Goal: Task Accomplishment & Management: Complete application form

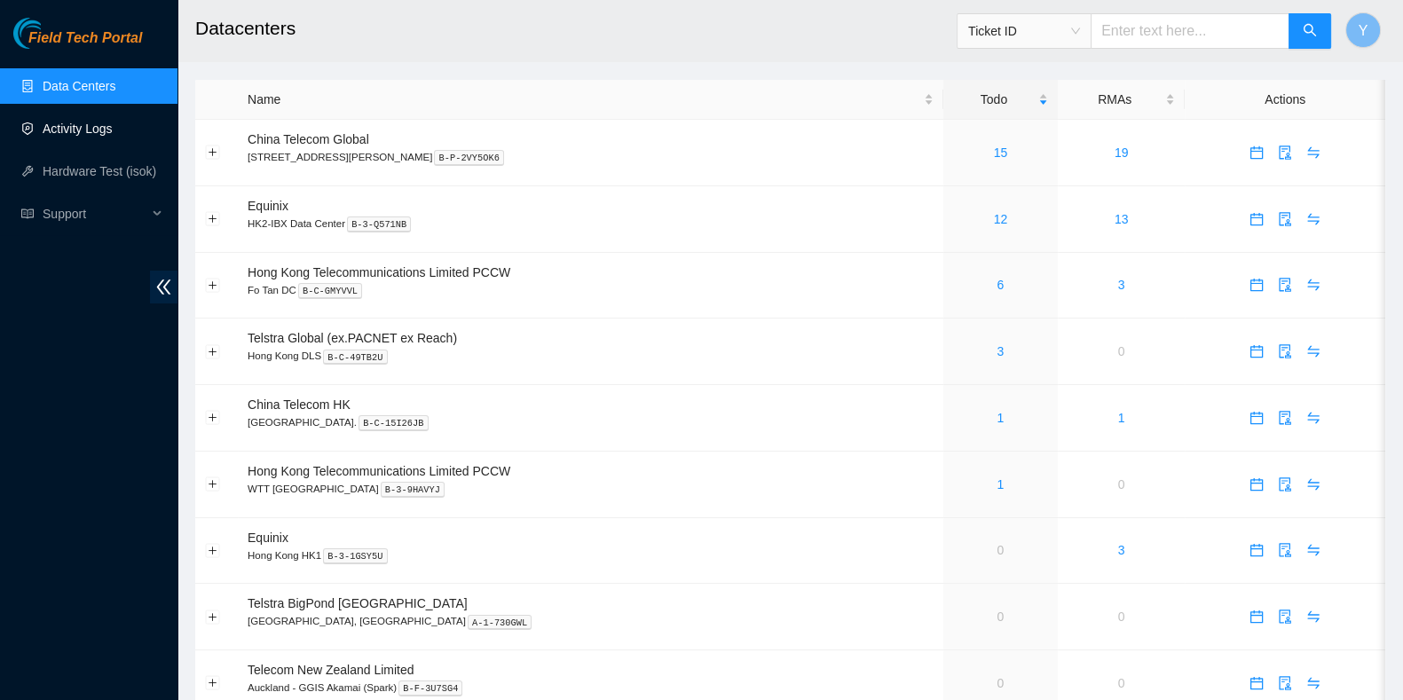
click at [54, 130] on link "Activity Logs" at bounding box center [78, 129] width 70 height 14
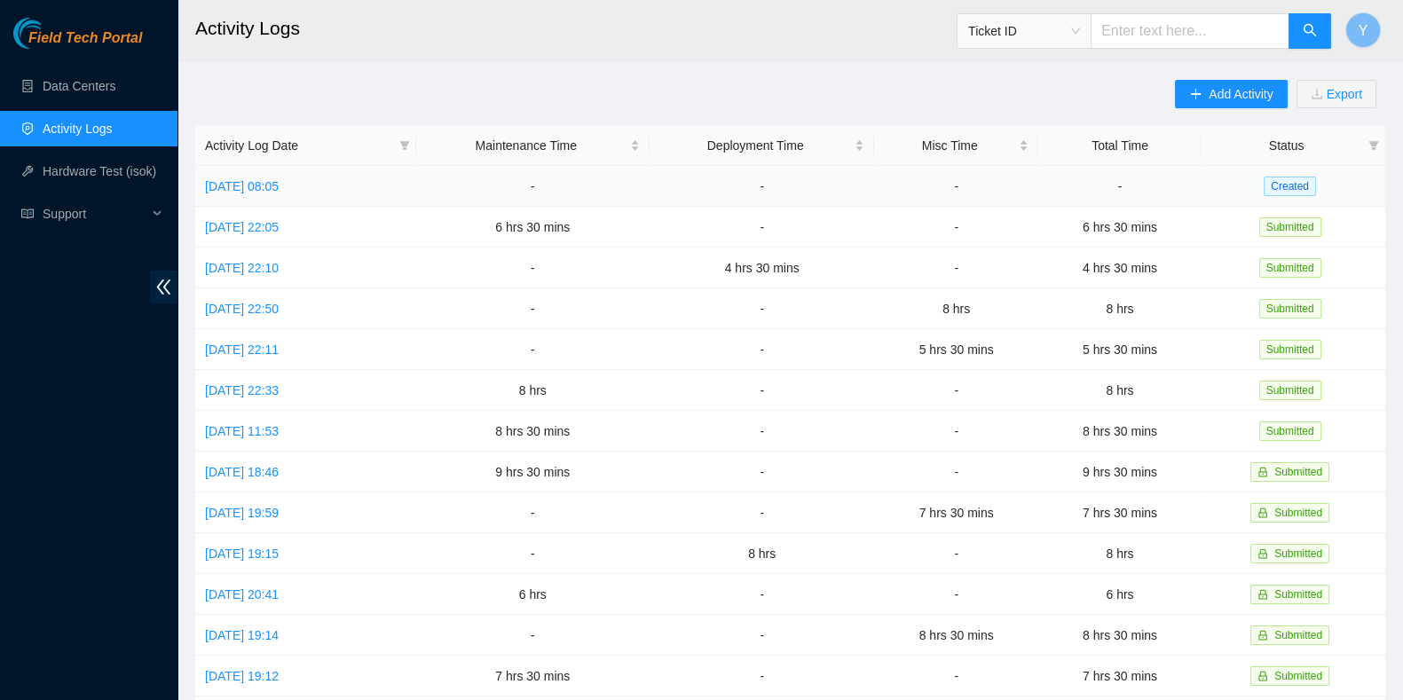
click at [279, 201] on td "[DATE] 08:05" at bounding box center [305, 186] width 221 height 41
click at [279, 191] on link "[DATE] 08:05" at bounding box center [242, 186] width 74 height 14
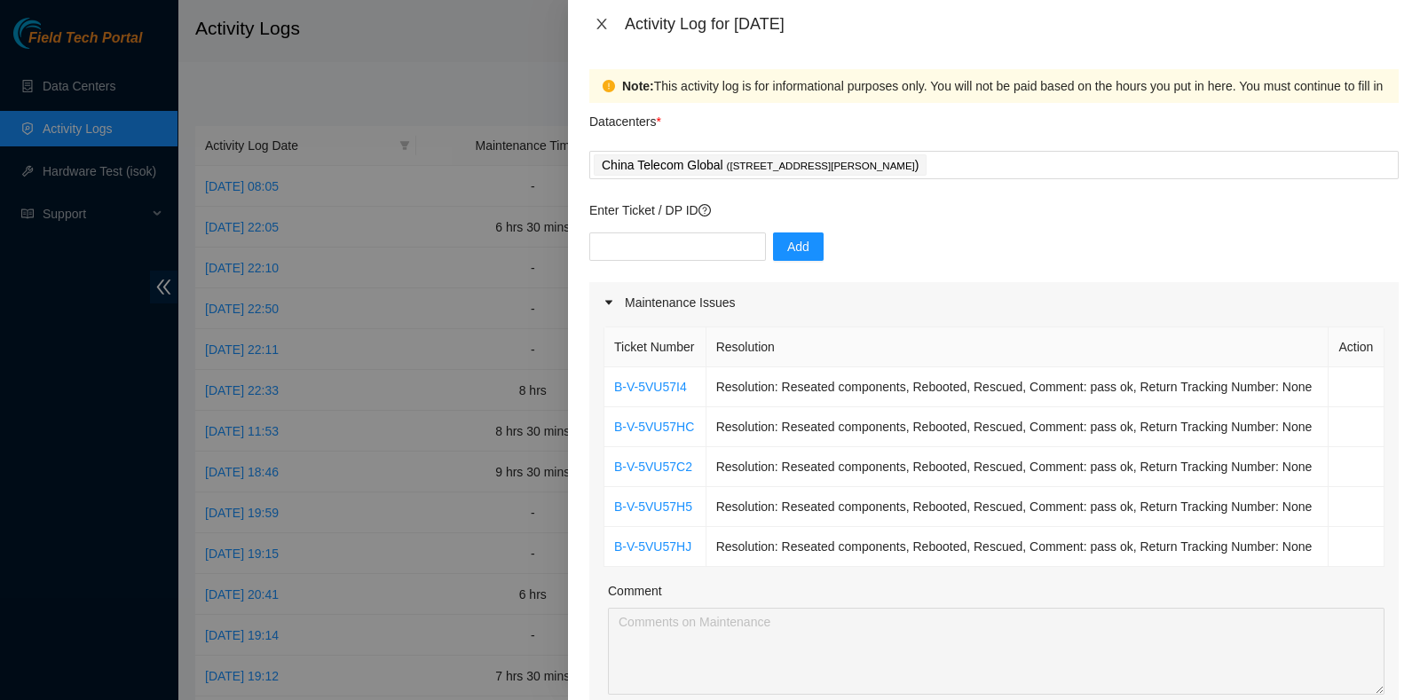
click at [605, 17] on icon "close" at bounding box center [601, 24] width 14 height 14
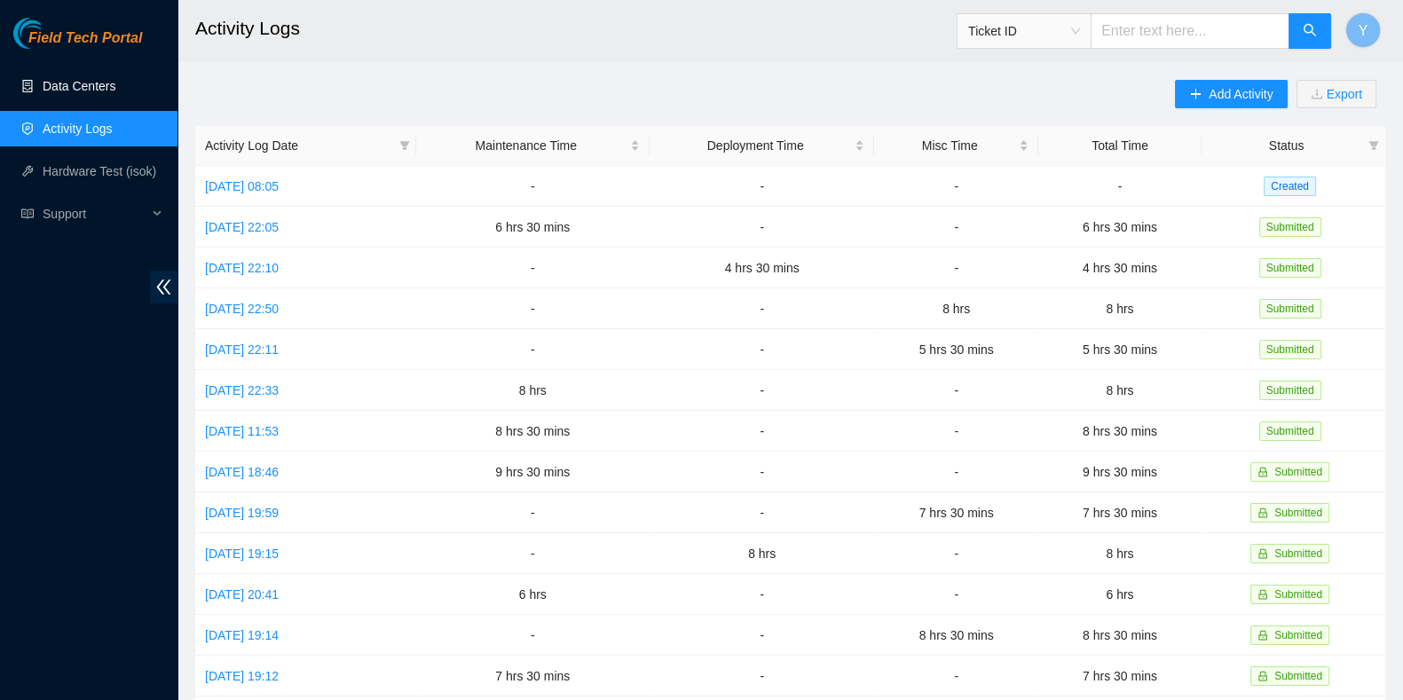
click at [102, 91] on link "Data Centers" at bounding box center [79, 86] width 73 height 14
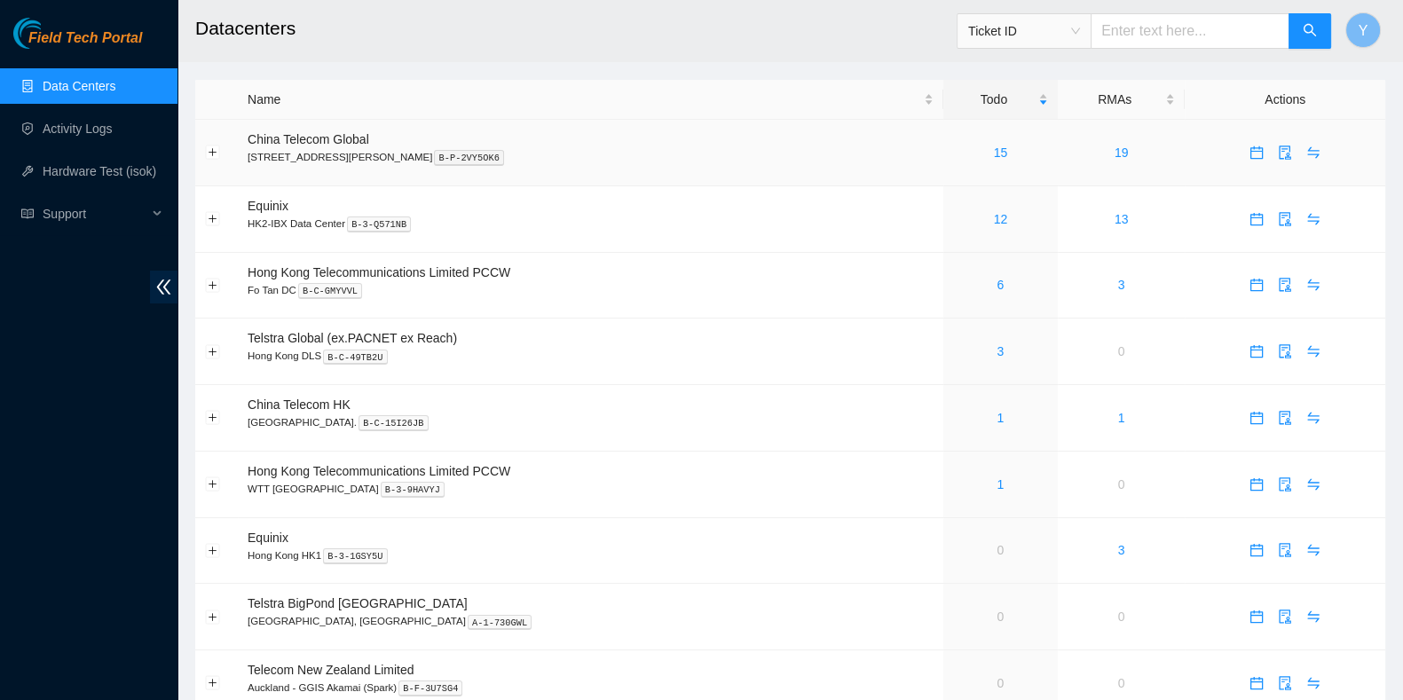
click at [957, 138] on td "15" at bounding box center [1000, 153] width 114 height 67
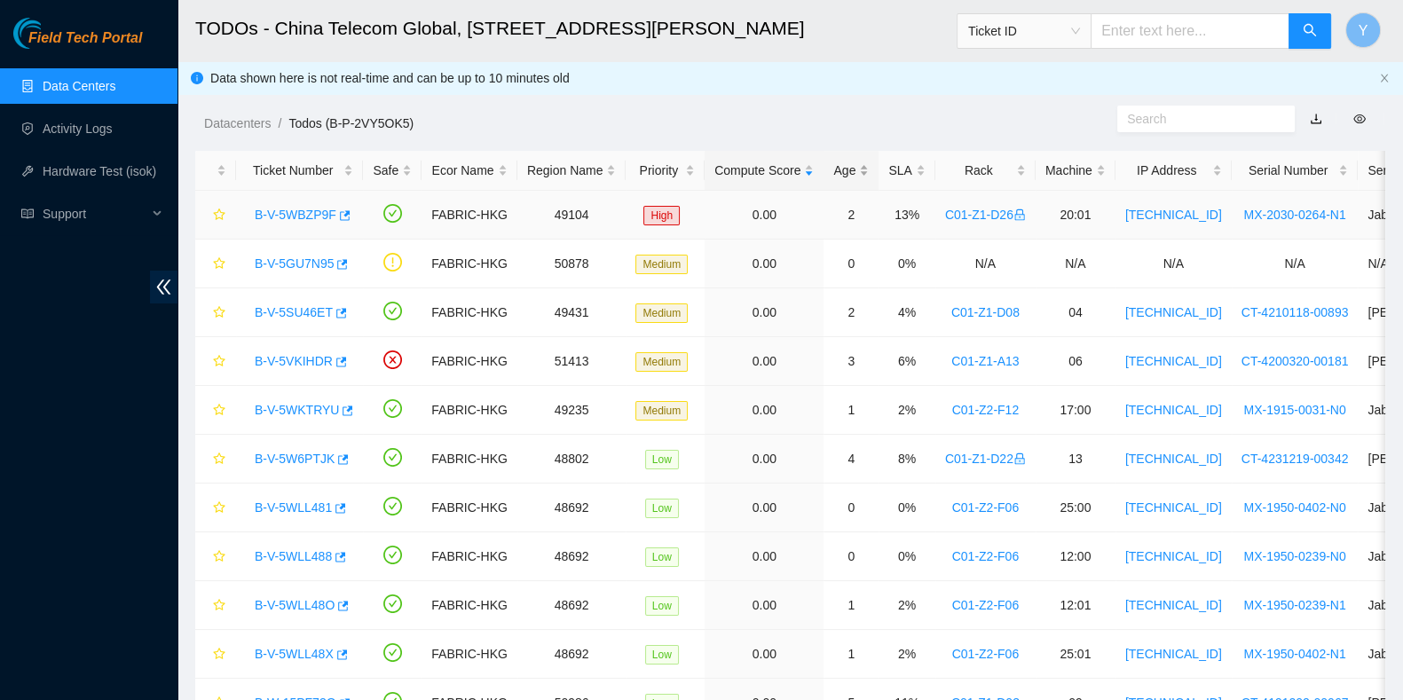
click at [833, 170] on div "Age" at bounding box center [850, 171] width 35 height 20
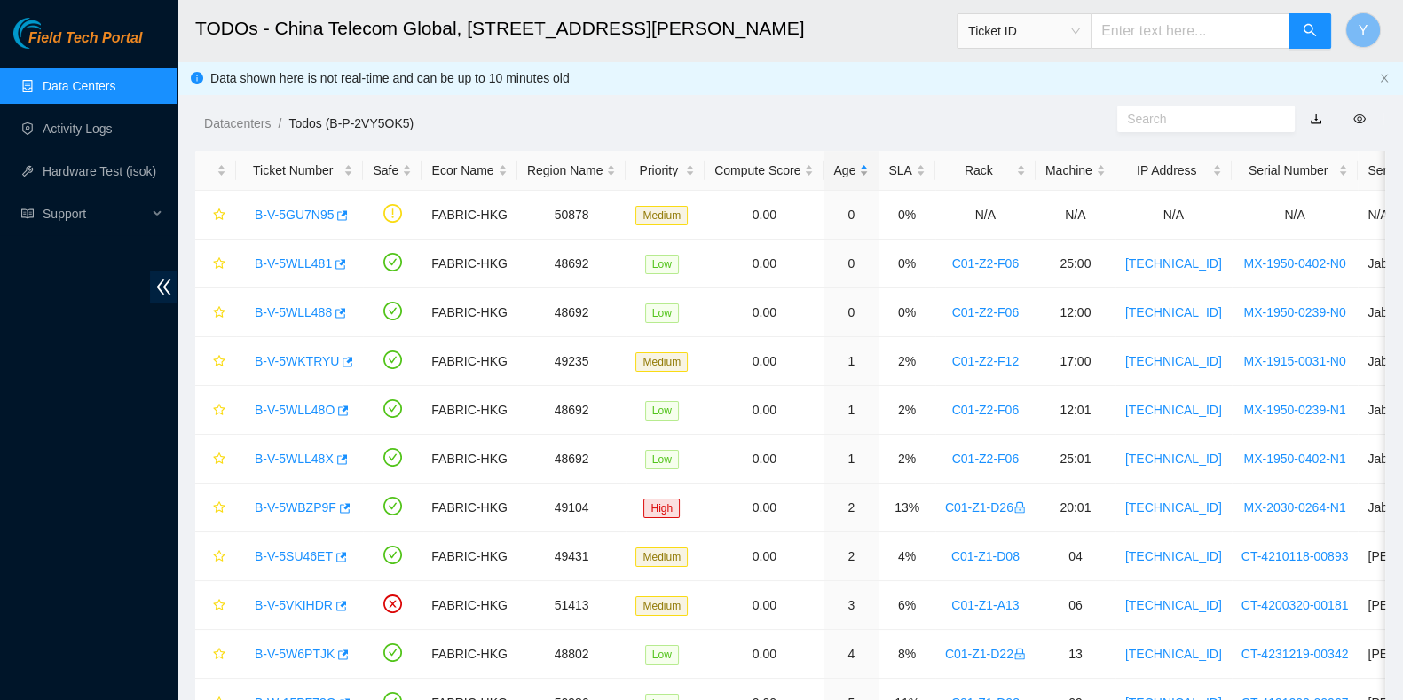
click at [833, 169] on div "Age" at bounding box center [850, 171] width 35 height 20
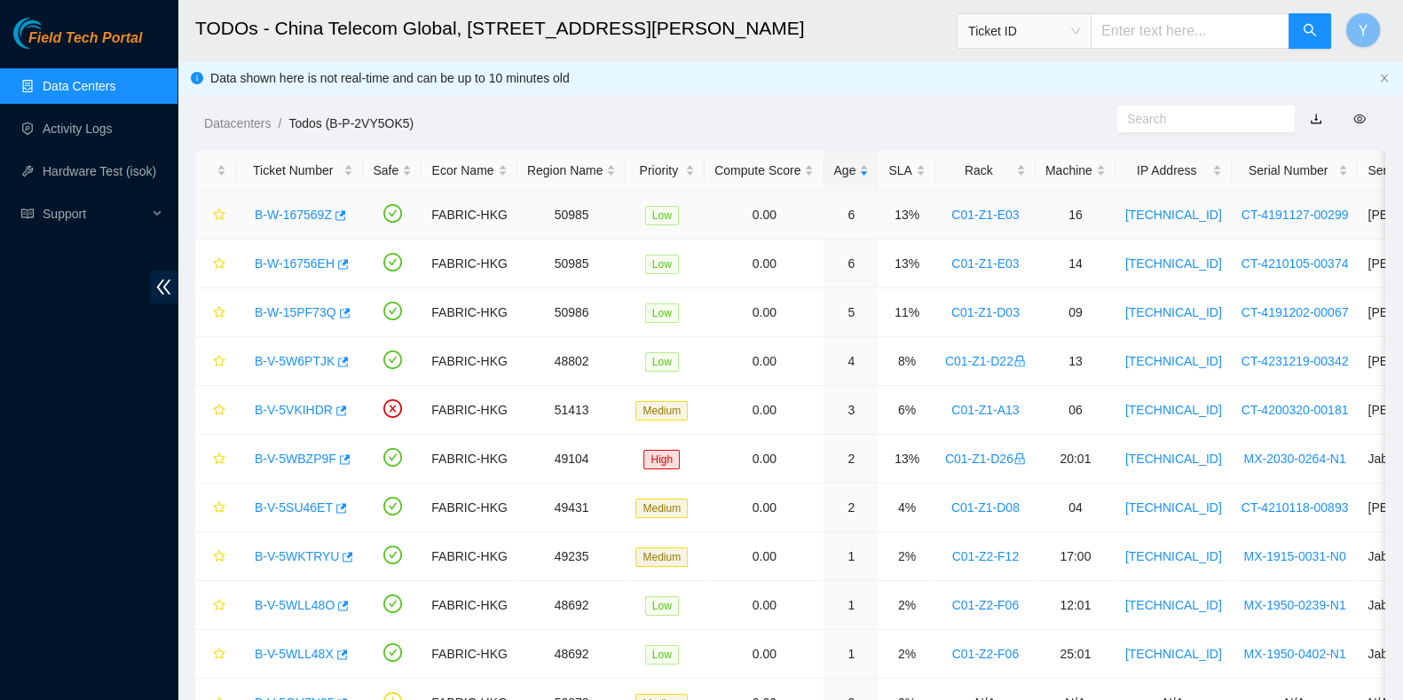
click at [293, 210] on link "B-W-167569Z" at bounding box center [293, 215] width 77 height 14
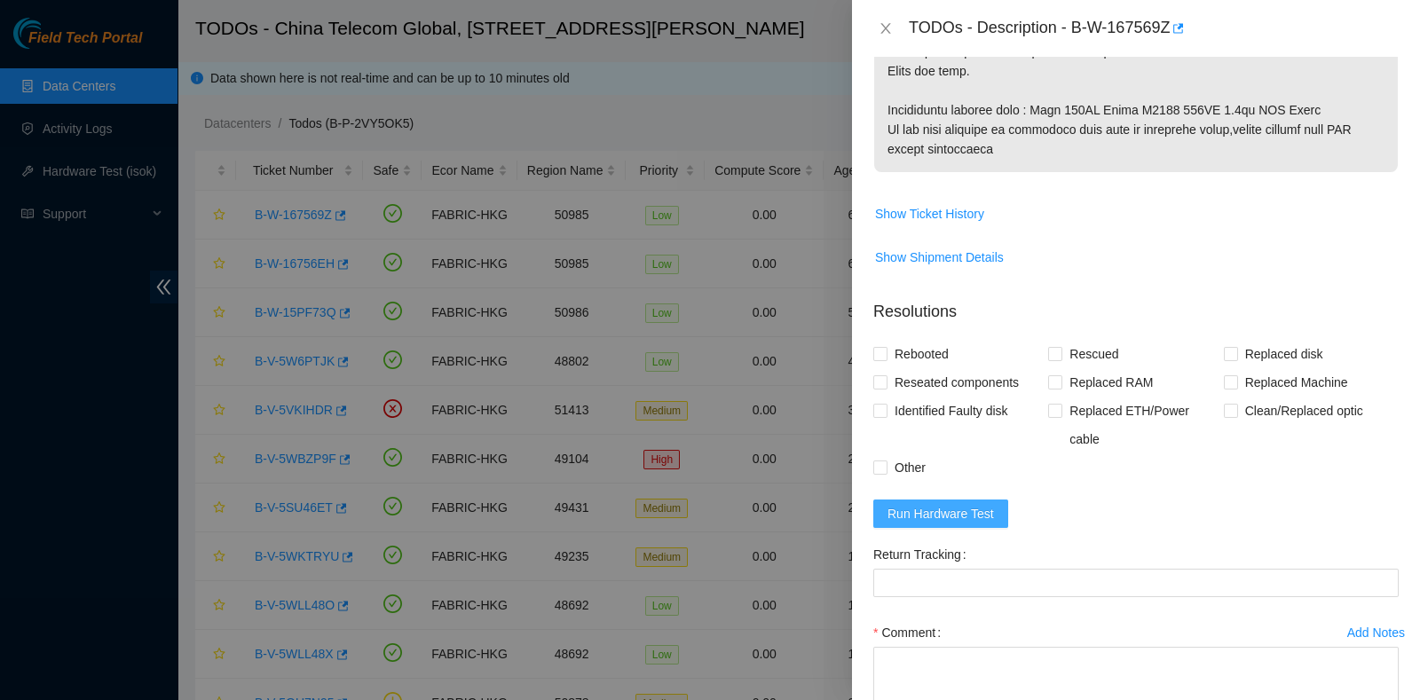
click at [972, 523] on button "Run Hardware Test" at bounding box center [940, 514] width 135 height 28
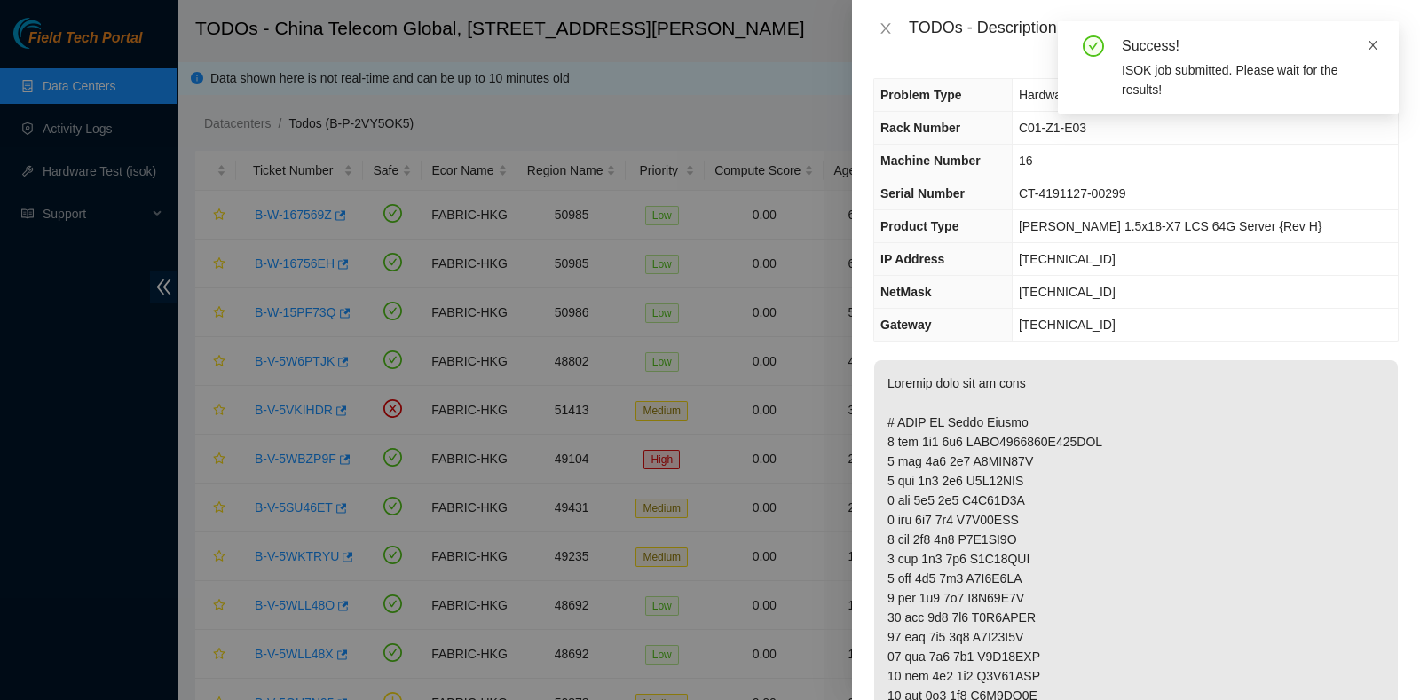
click at [1371, 44] on icon "close" at bounding box center [1372, 45] width 9 height 9
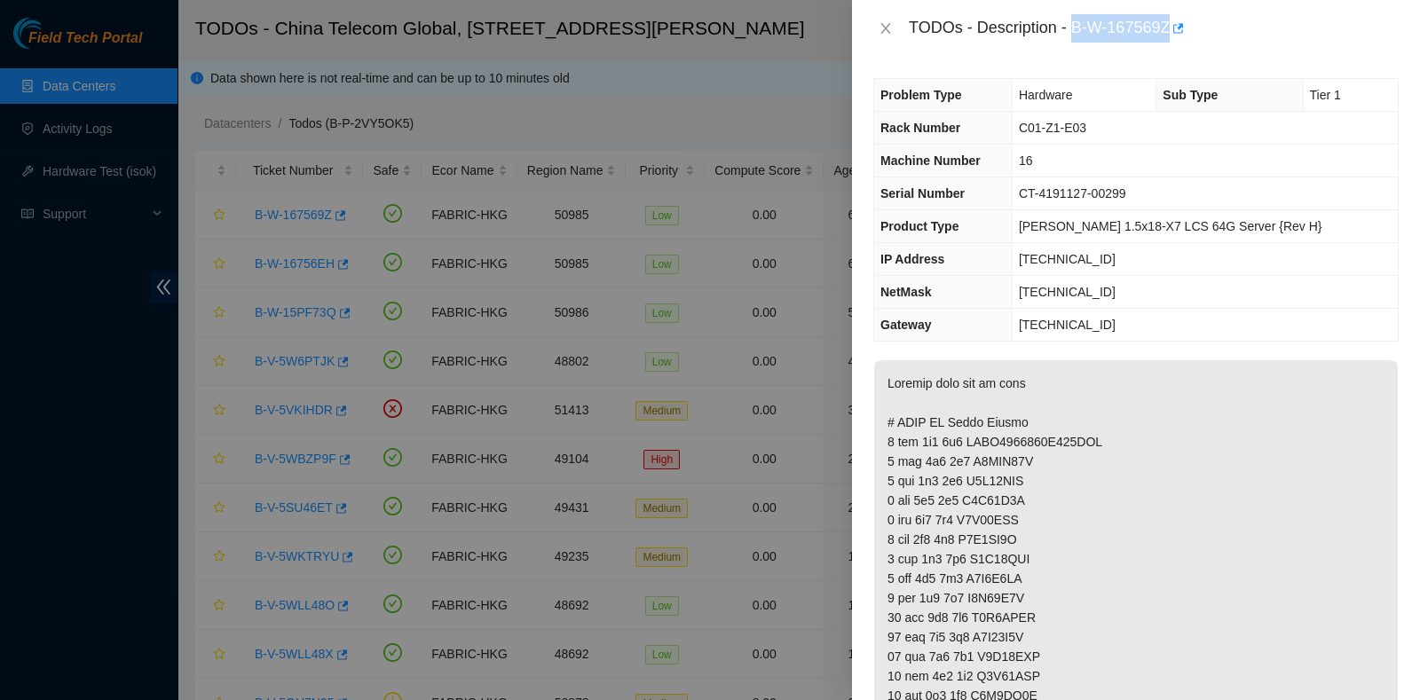
drag, startPoint x: 1072, startPoint y: 26, endPoint x: 1170, endPoint y: 47, distance: 100.8
click at [1170, 47] on div "TODOs - Description - B-W-167569Z" at bounding box center [1136, 28] width 568 height 57
copy div "B-W-167569Z"
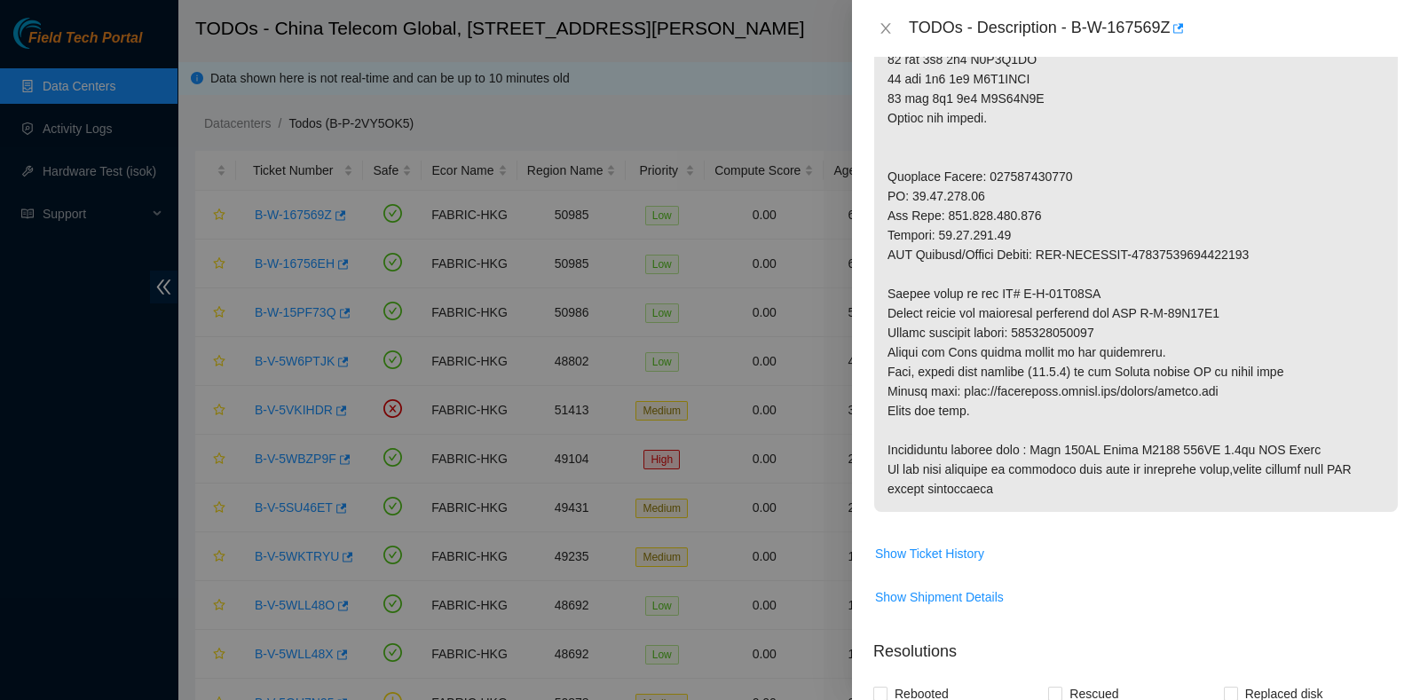
scroll to position [657, 0]
drag, startPoint x: 1025, startPoint y: 331, endPoint x: 1150, endPoint y: 330, distance: 125.1
click at [1150, 330] on p at bounding box center [1135, 107] width 523 height 807
copy p "473665216862"
click at [1261, 324] on p at bounding box center [1135, 107] width 523 height 807
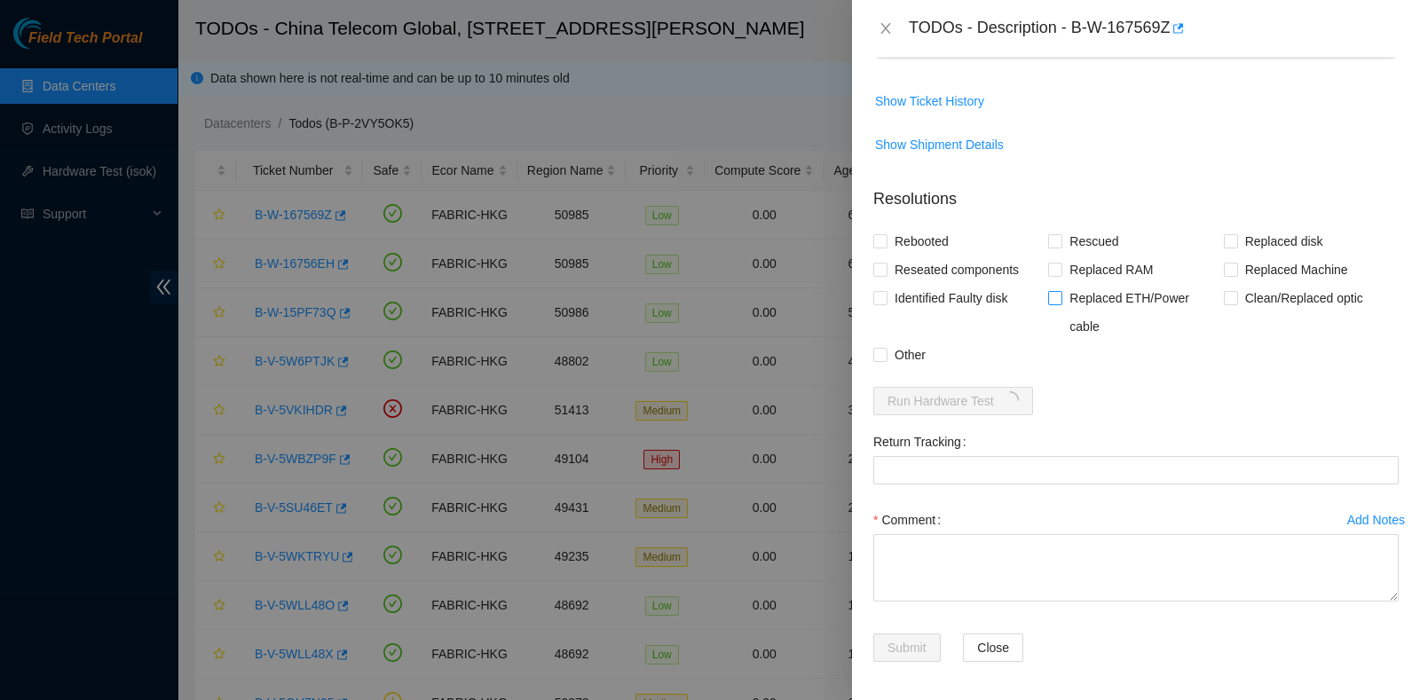
scroll to position [1110, 0]
click at [1238, 231] on span "Replaced disk" at bounding box center [1284, 239] width 92 height 28
click at [1229, 232] on input "Replaced disk" at bounding box center [1230, 238] width 12 height 12
checkbox input "true"
click at [1079, 246] on span "Rescued" at bounding box center [1093, 239] width 63 height 28
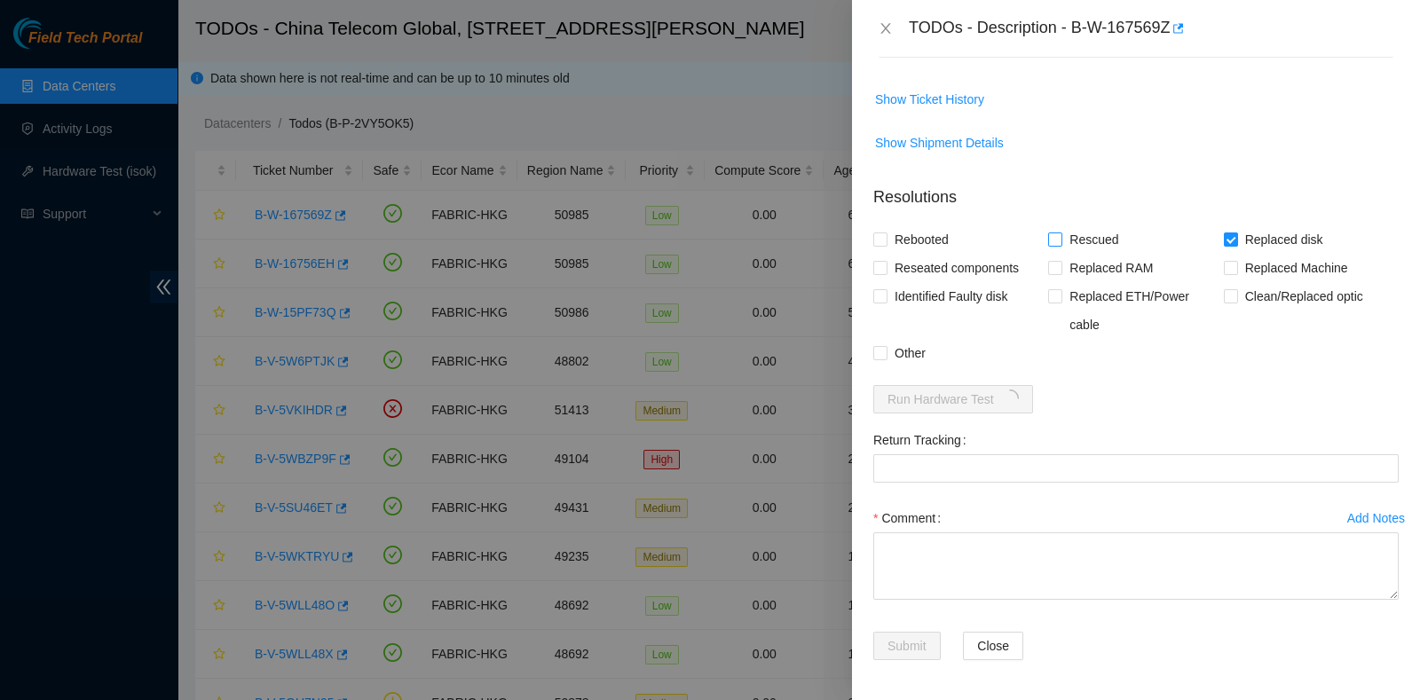
click at [1060, 245] on input "Rescued" at bounding box center [1054, 238] width 12 height 12
checkbox input "true"
click at [923, 244] on span "Rebooted" at bounding box center [921, 239] width 68 height 28
click at [886, 244] on input "Rebooted" at bounding box center [879, 238] width 12 height 12
checkbox input "true"
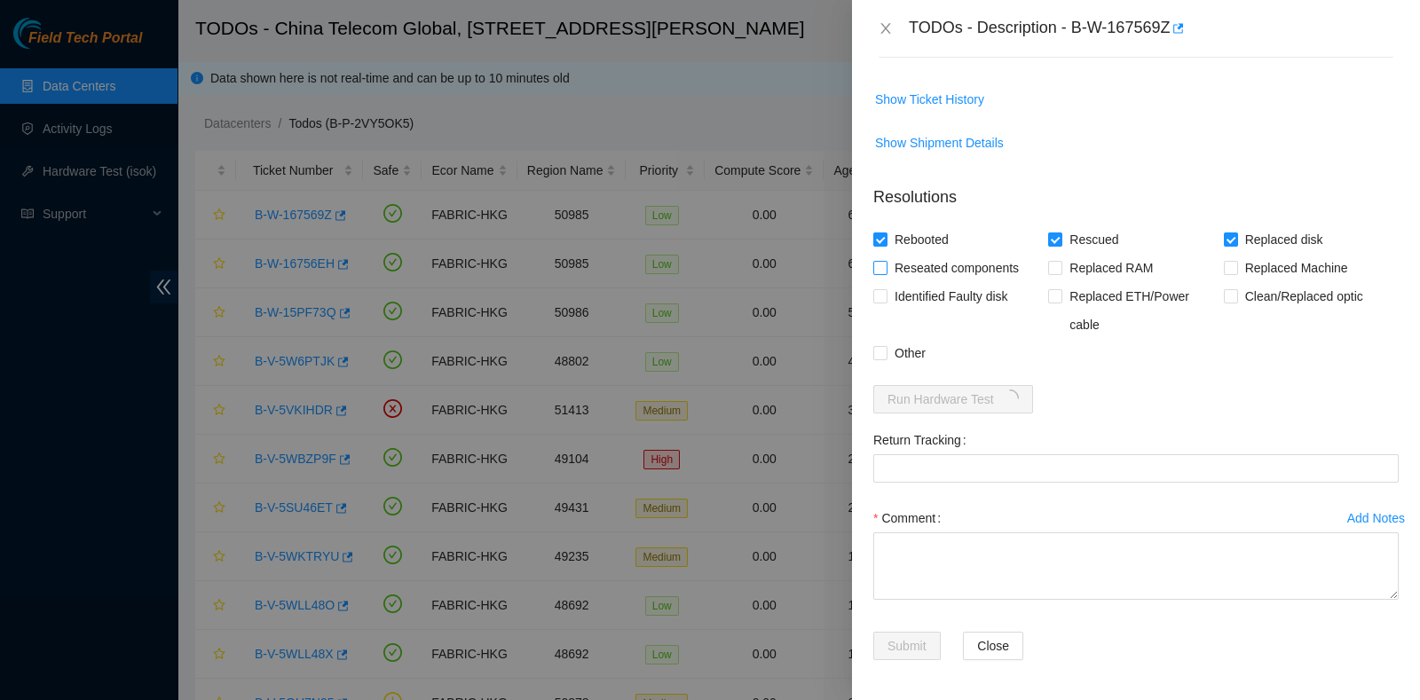
click at [932, 267] on span "Reseated components" at bounding box center [956, 268] width 138 height 28
click at [886, 267] on input "Reseated components" at bounding box center [879, 267] width 12 height 12
checkbox input "true"
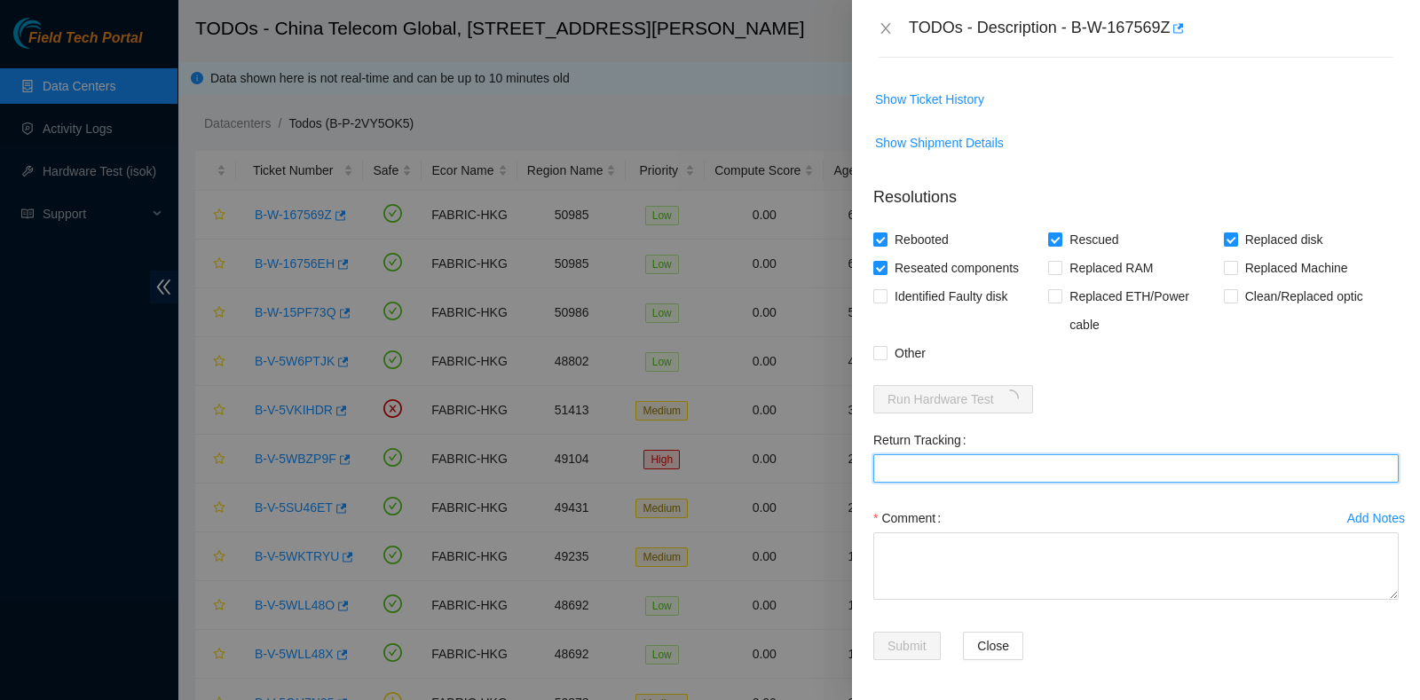
click at [921, 454] on Tracking "Return Tracking" at bounding box center [1135, 468] width 525 height 28
paste Tracking "473665216862"
type Tracking "473665216862"
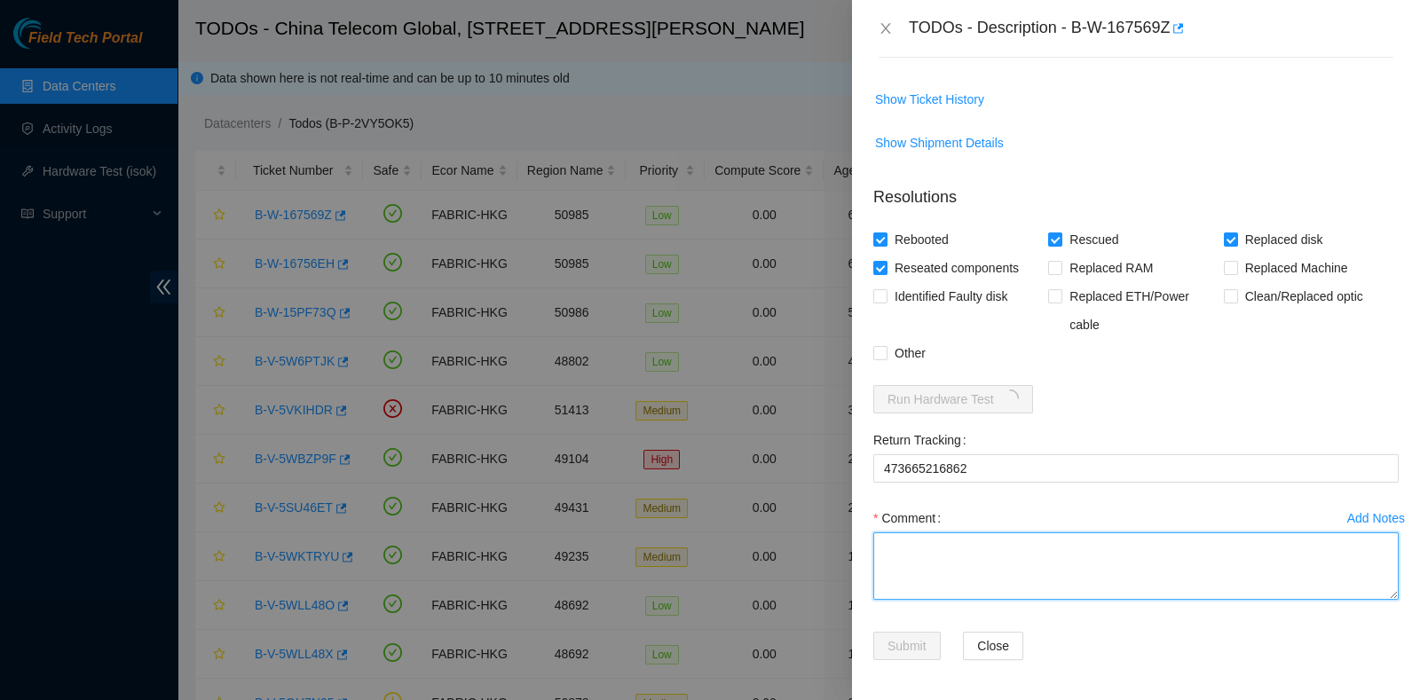
click at [936, 579] on textarea "Comment" at bounding box center [1135, 565] width 525 height 67
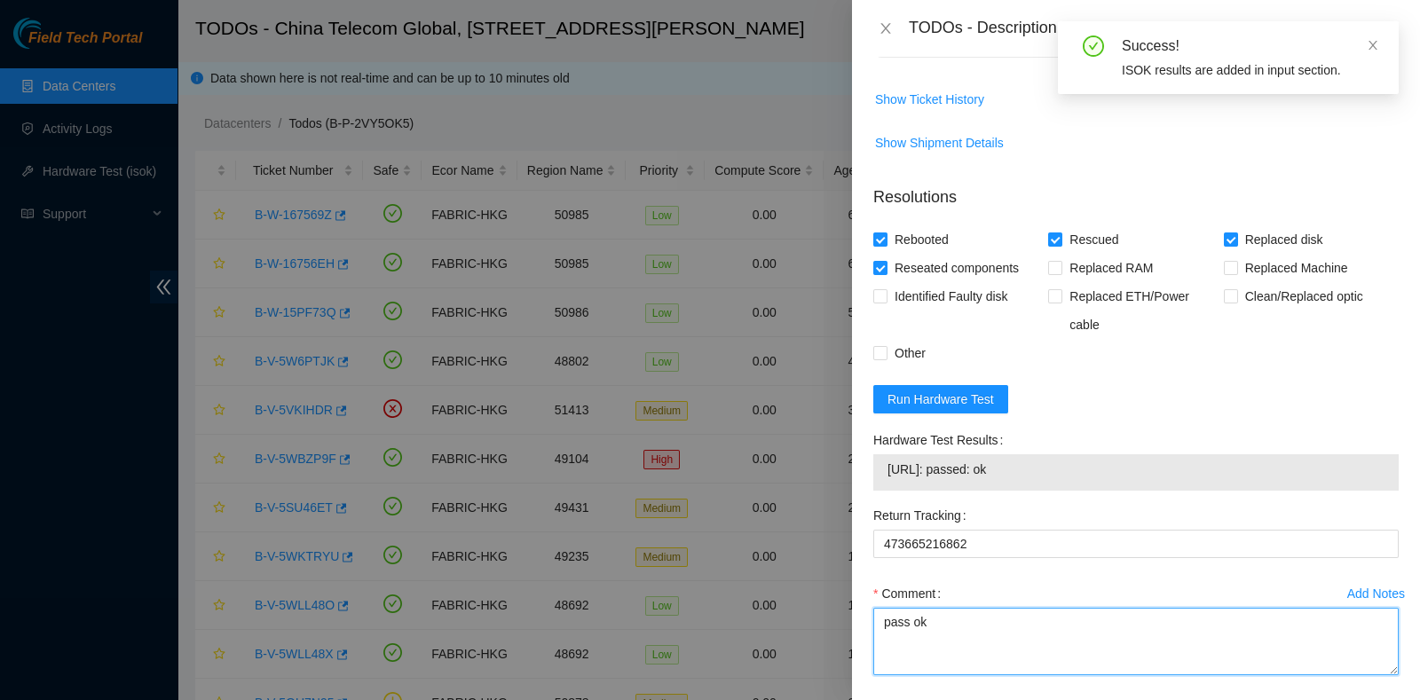
type textarea "pass ok"
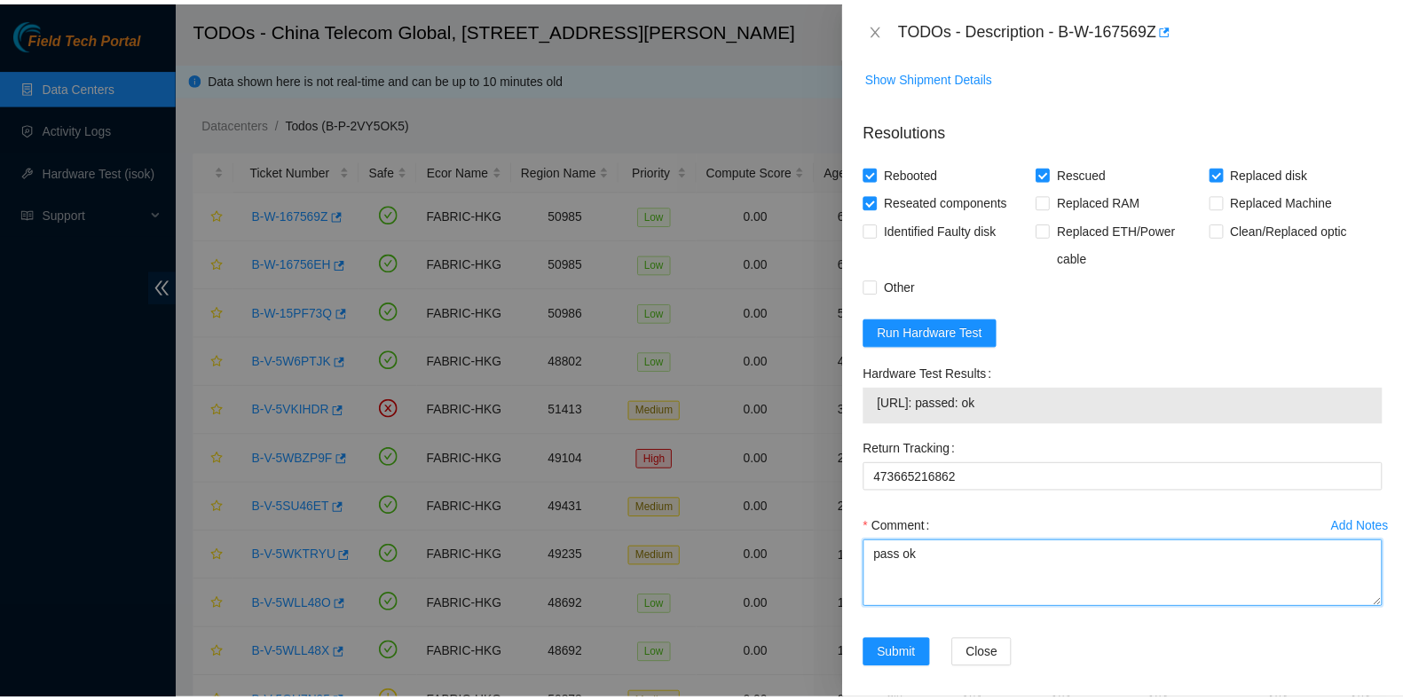
scroll to position [1185, 0]
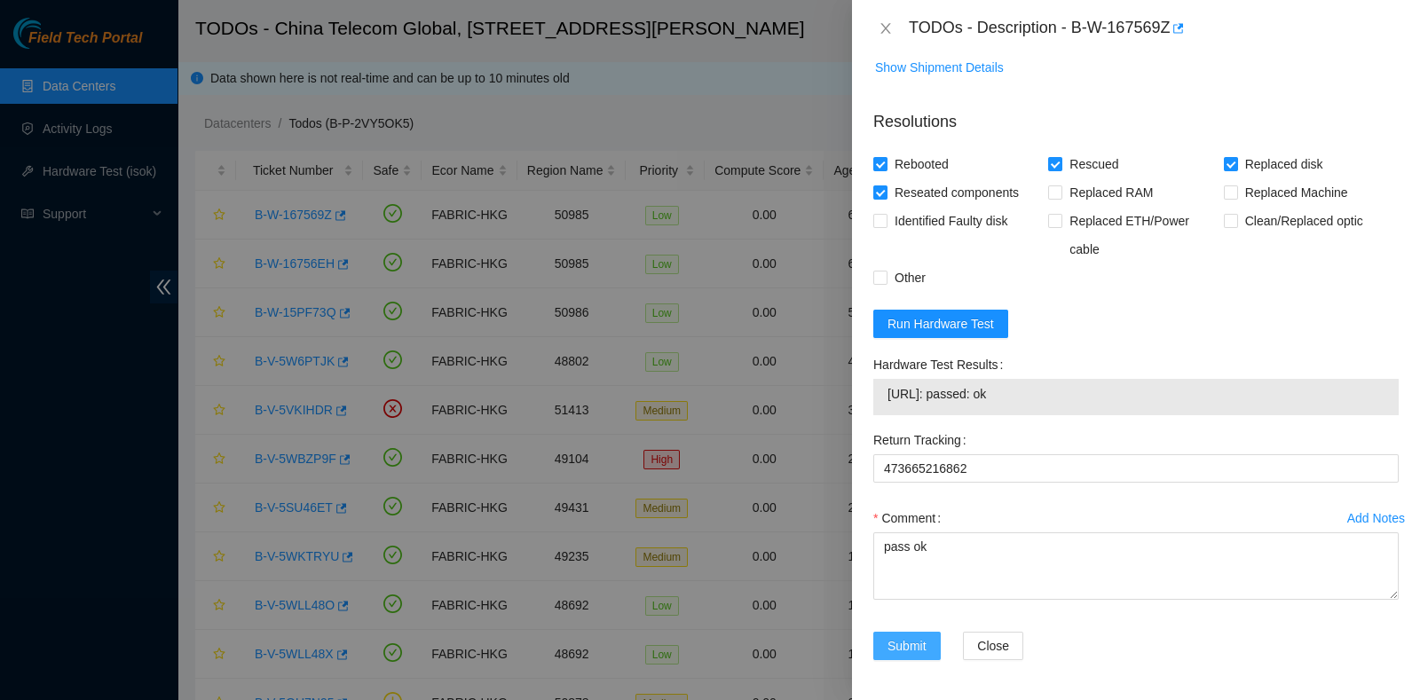
click at [888, 640] on span "Submit" at bounding box center [906, 646] width 39 height 20
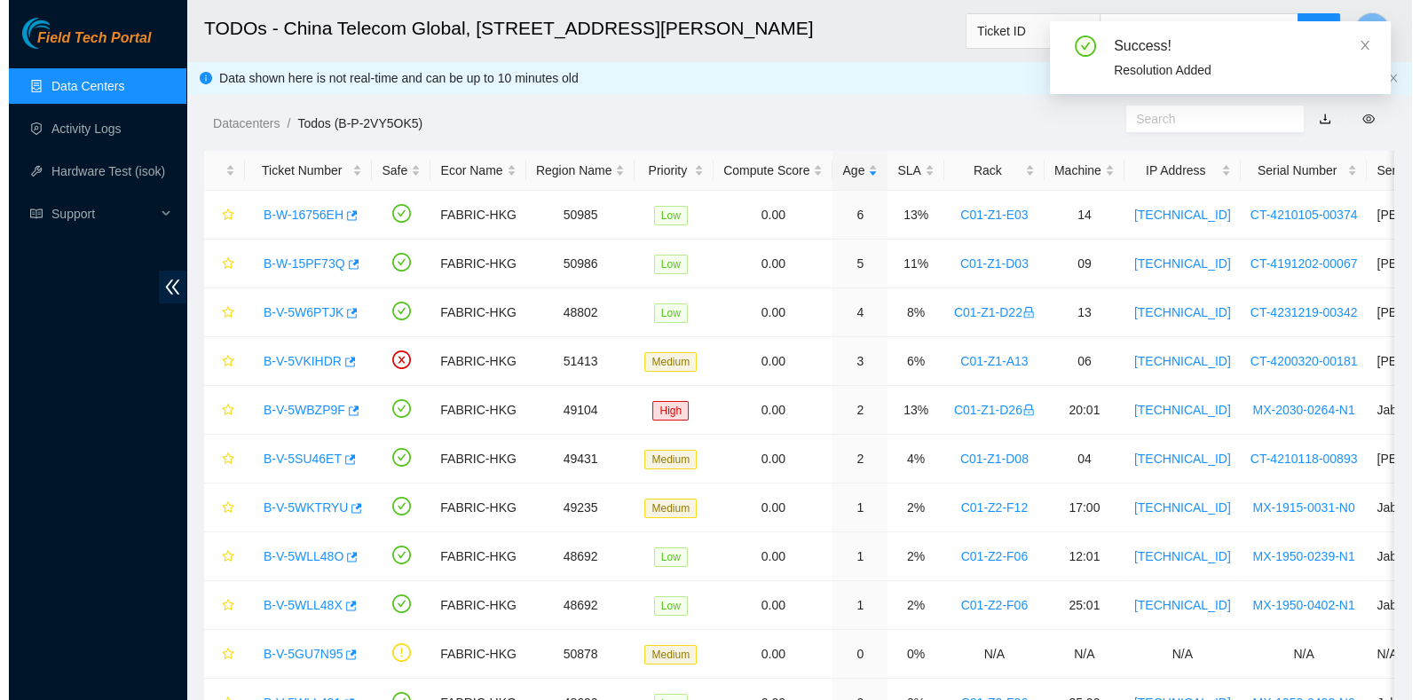
scroll to position [451, 0]
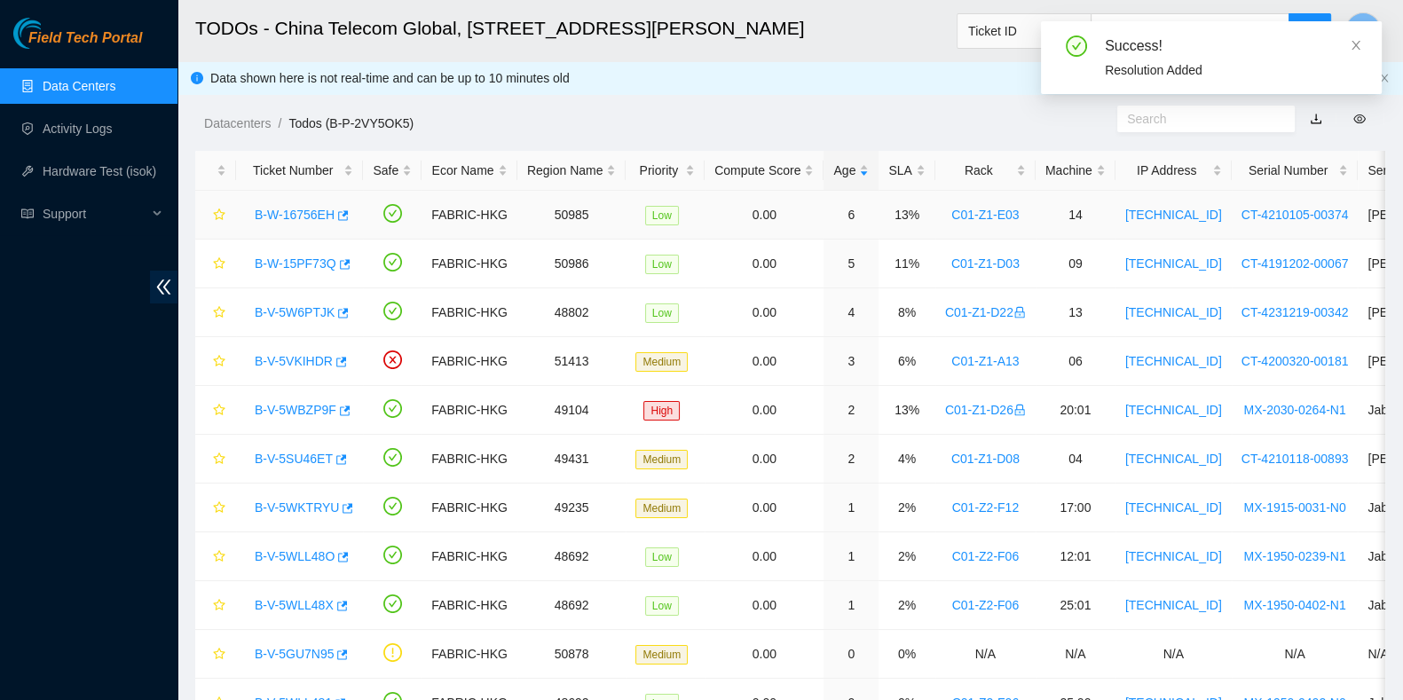
click at [293, 213] on link "B-W-16756EH" at bounding box center [295, 215] width 80 height 14
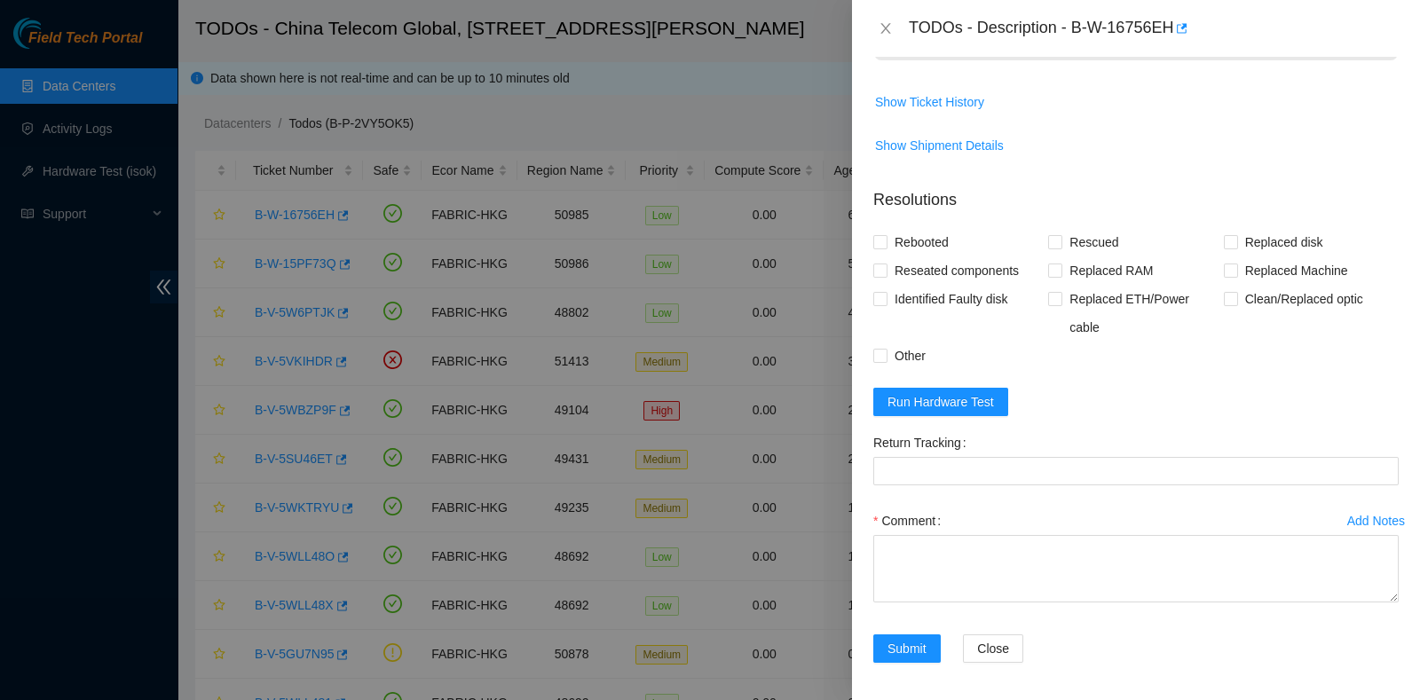
scroll to position [1130, 0]
click at [947, 396] on span "Run Hardware Test" at bounding box center [940, 400] width 106 height 20
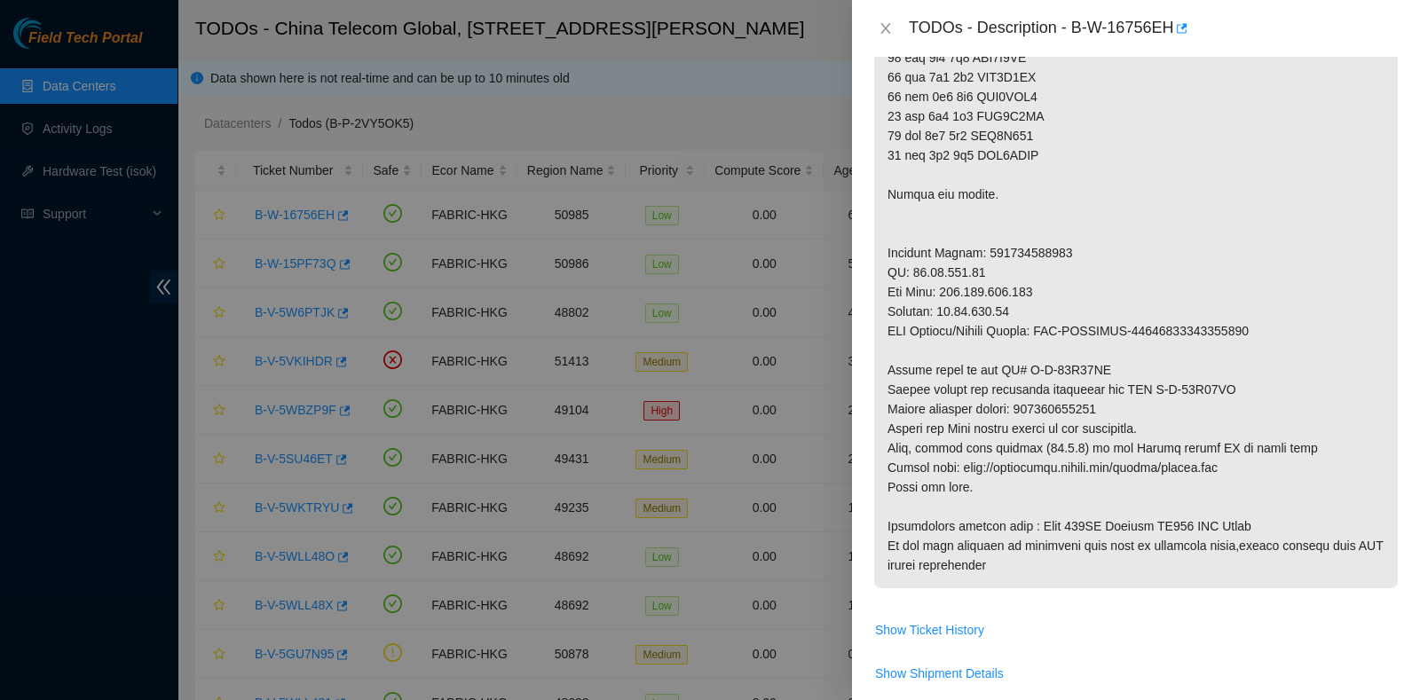
scroll to position [596, 0]
drag, startPoint x: 1071, startPoint y: 28, endPoint x: 1170, endPoint y: 50, distance: 101.8
click at [1170, 50] on div "TODOs - Description - B-W-16756EH" at bounding box center [1136, 28] width 568 height 57
copy div "B-W-16756EH"
click at [1086, 253] on p at bounding box center [1135, 177] width 523 height 827
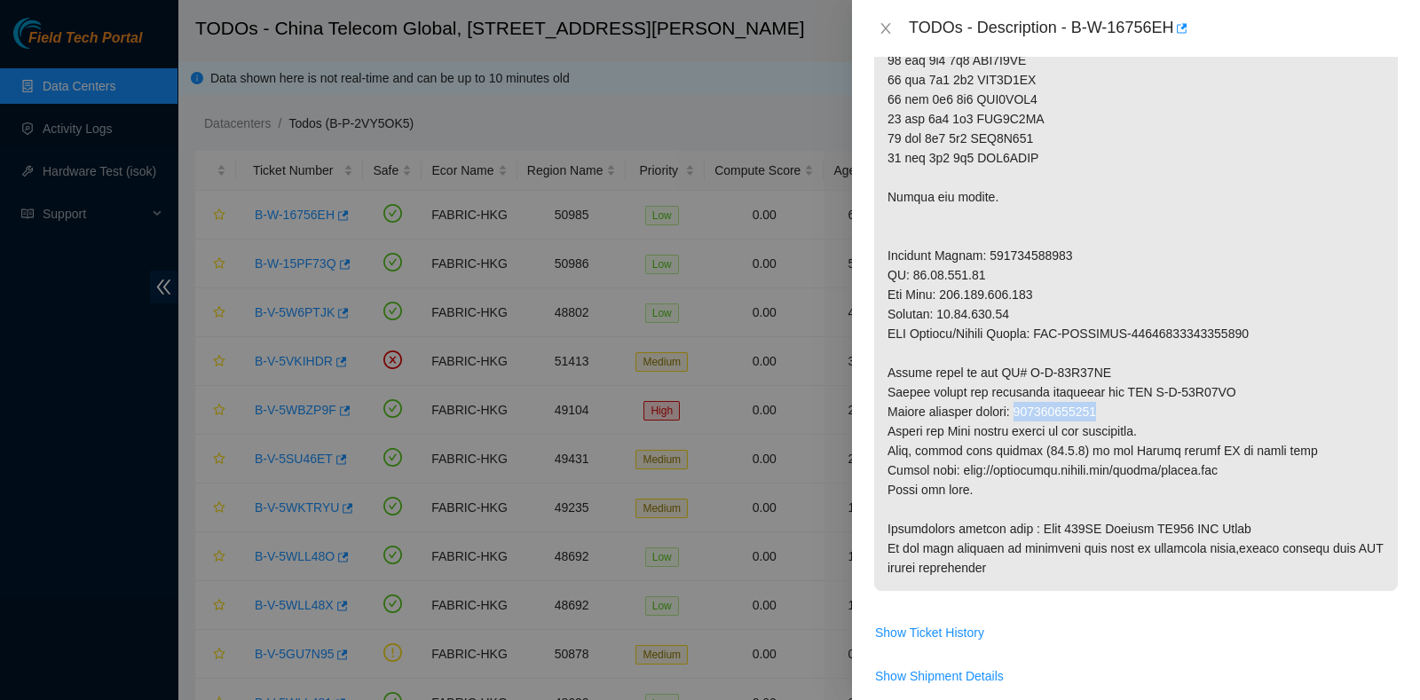
drag, startPoint x: 1024, startPoint y: 406, endPoint x: 1180, endPoint y: 412, distance: 156.3
click at [1180, 412] on p at bounding box center [1135, 177] width 523 height 827
copy p "473665216884"
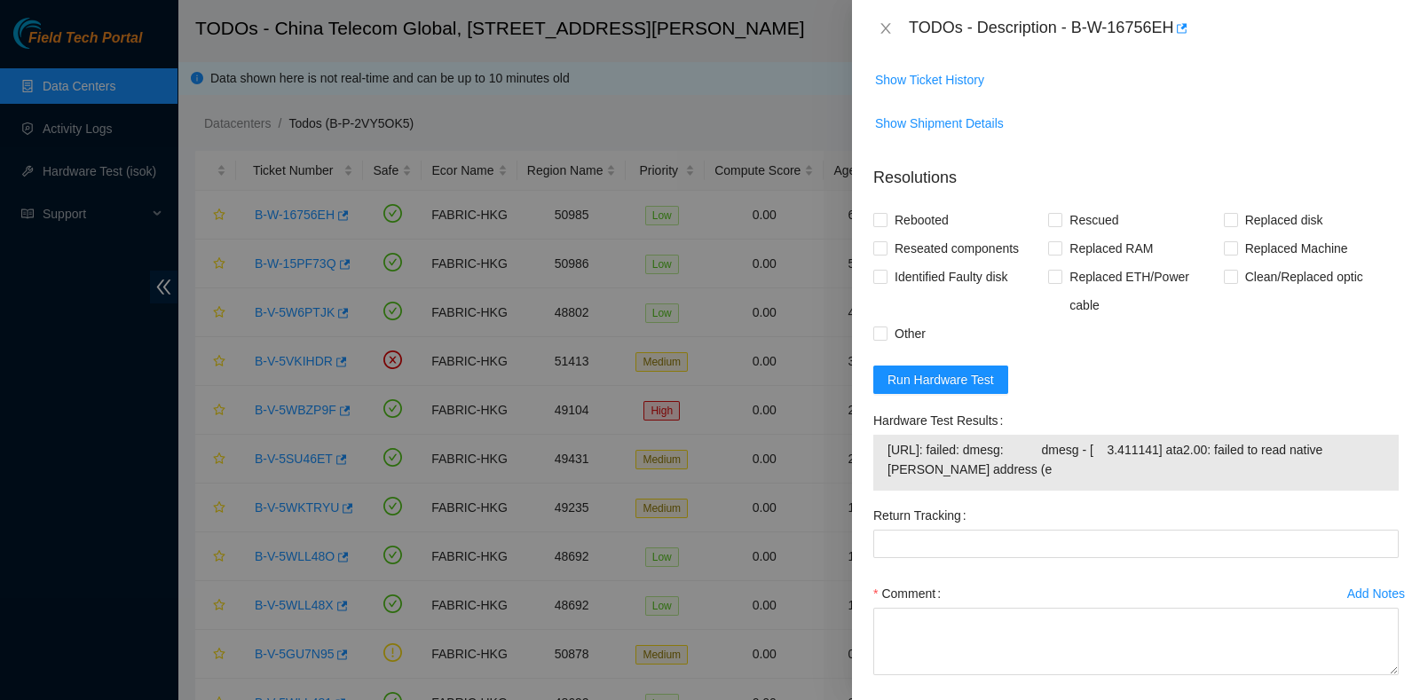
scroll to position [1150, 0]
click at [1271, 212] on span "Replaced disk" at bounding box center [1284, 219] width 92 height 28
click at [1236, 212] on input "Replaced disk" at bounding box center [1230, 218] width 12 height 12
checkbox input "true"
click at [1062, 223] on span "Rescued" at bounding box center [1093, 219] width 63 height 28
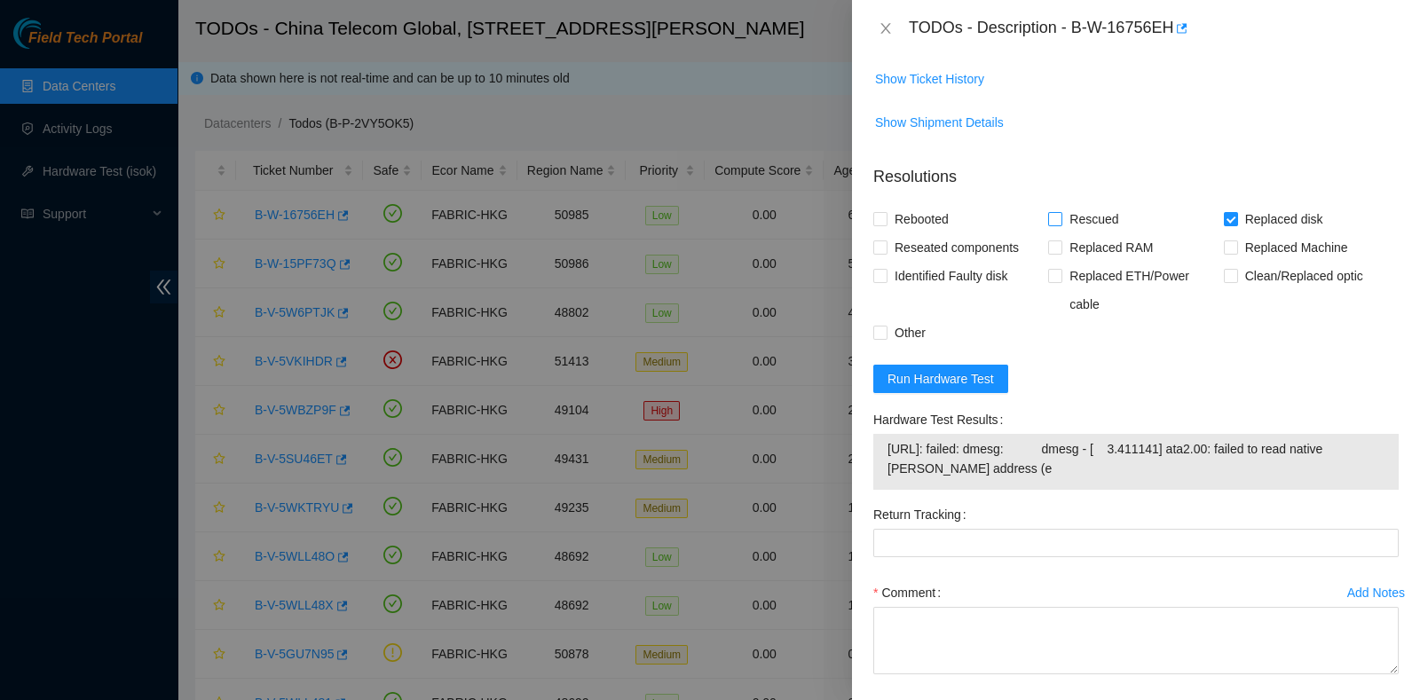
click at [1058, 223] on input "Rescued" at bounding box center [1054, 218] width 12 height 12
checkbox input "true"
click at [921, 219] on span "Rebooted" at bounding box center [921, 219] width 68 height 28
click at [886, 219] on input "Rebooted" at bounding box center [879, 218] width 12 height 12
checkbox input "true"
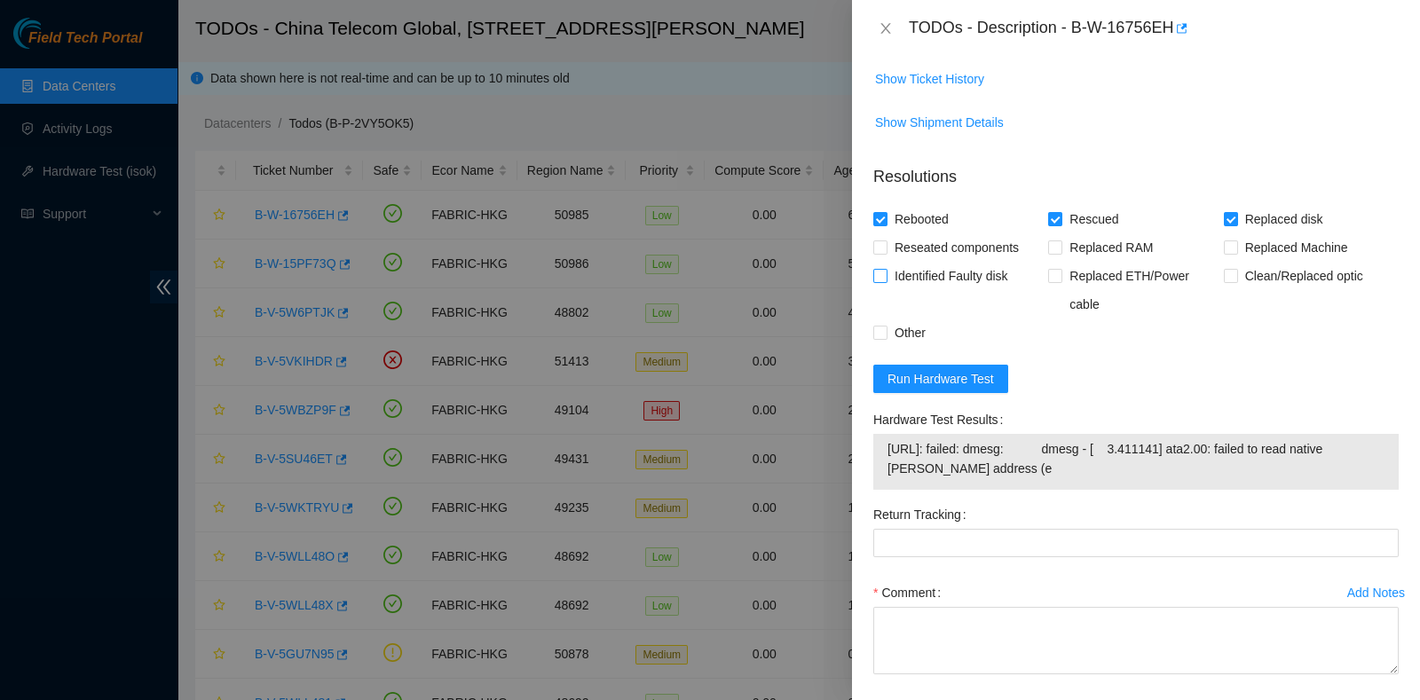
click at [932, 264] on span "Identified Faulty disk" at bounding box center [951, 276] width 128 height 28
click at [886, 269] on input "Identified Faulty disk" at bounding box center [879, 275] width 12 height 12
checkbox input "true"
click at [926, 339] on span "Other" at bounding box center [909, 333] width 45 height 28
click at [886, 338] on input "Other" at bounding box center [879, 332] width 12 height 12
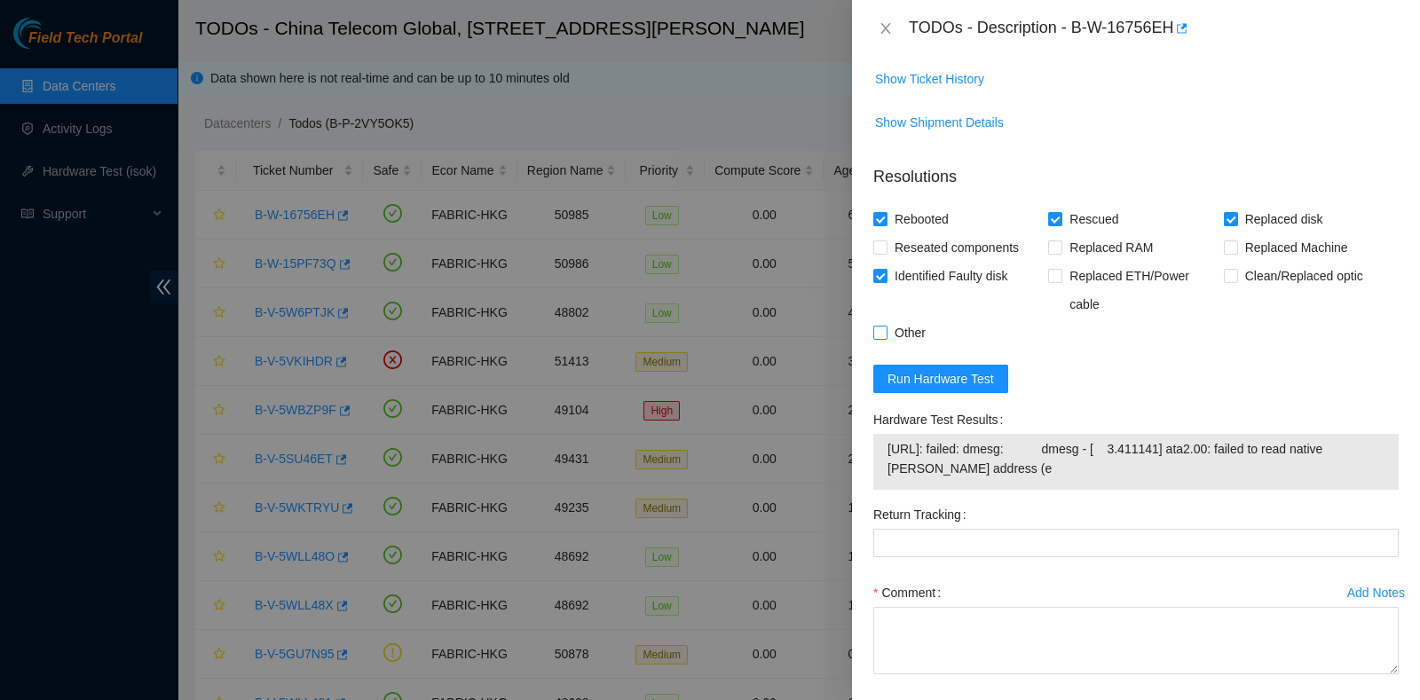
checkbox input "true"
click at [931, 254] on span "Reseated components" at bounding box center [956, 247] width 138 height 28
click at [886, 253] on input "Reseated components" at bounding box center [879, 246] width 12 height 12
checkbox input "true"
click at [973, 374] on span "Run Hardware Test" at bounding box center [940, 379] width 106 height 20
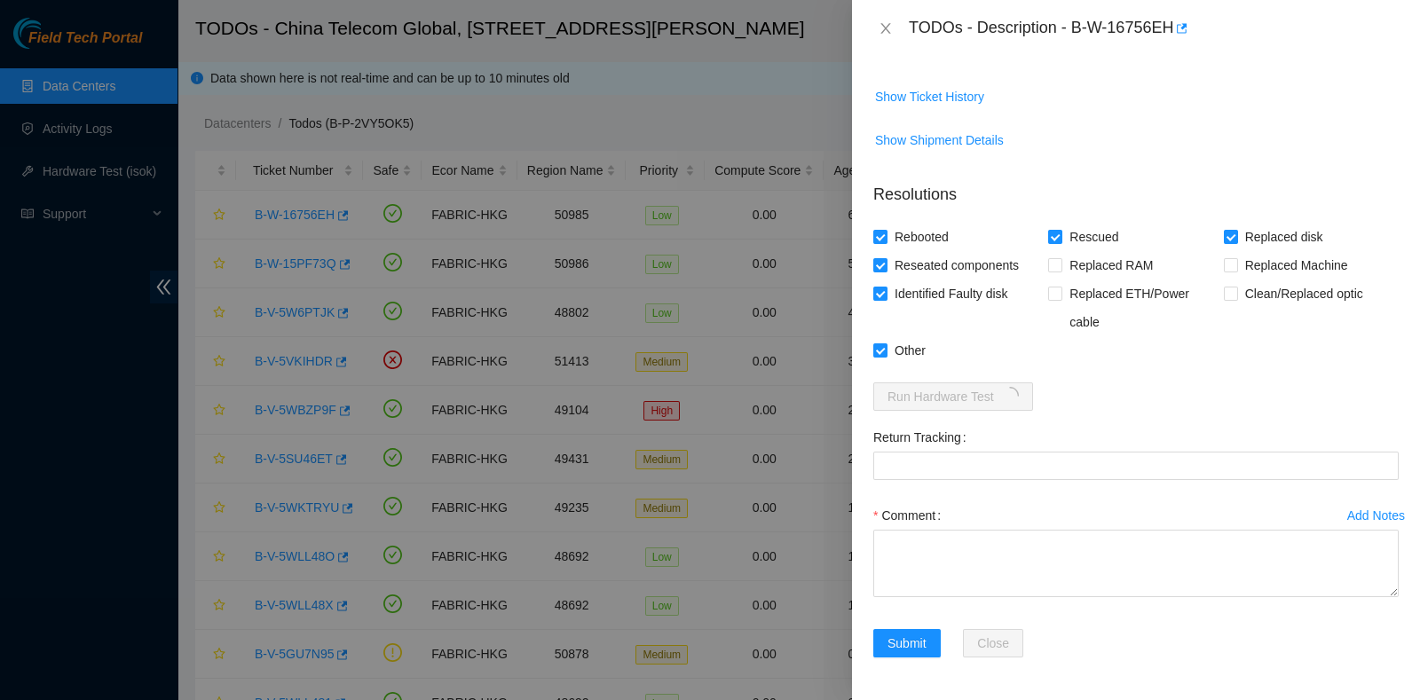
scroll to position [1130, 0]
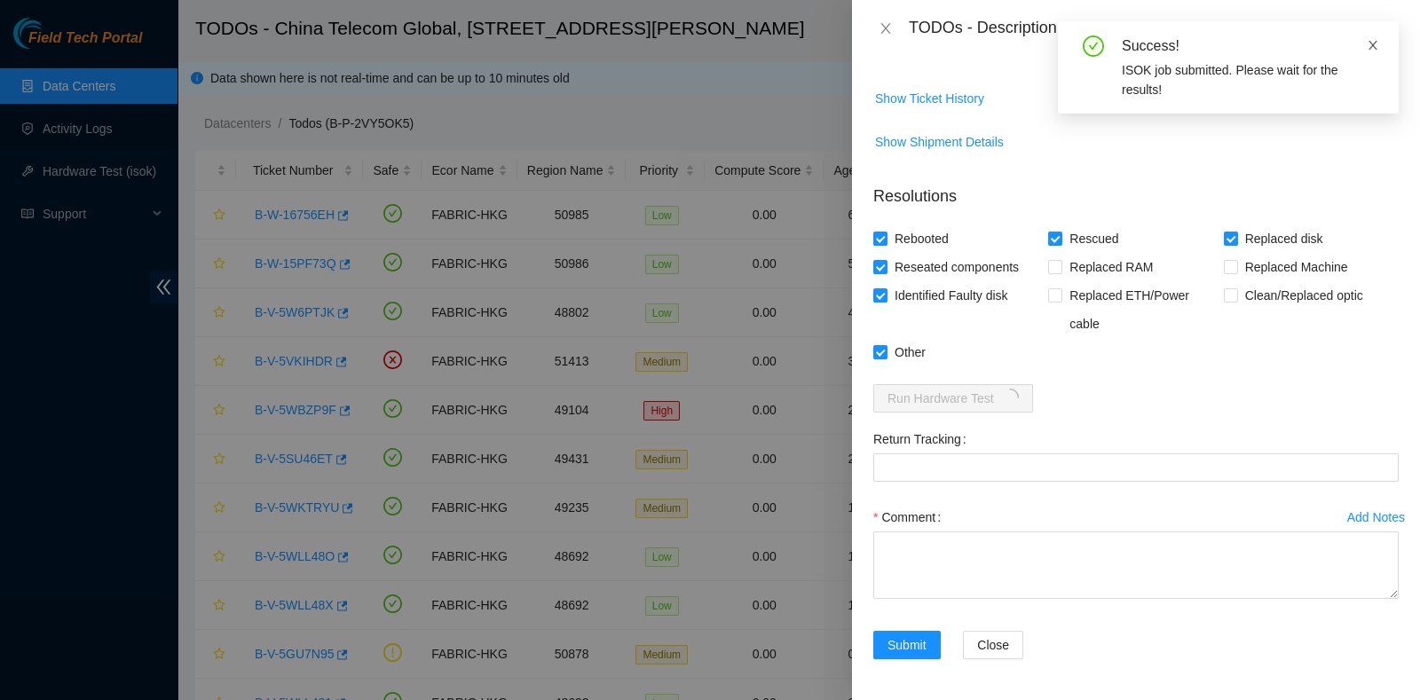
click at [1374, 39] on icon "close" at bounding box center [1372, 45] width 12 height 12
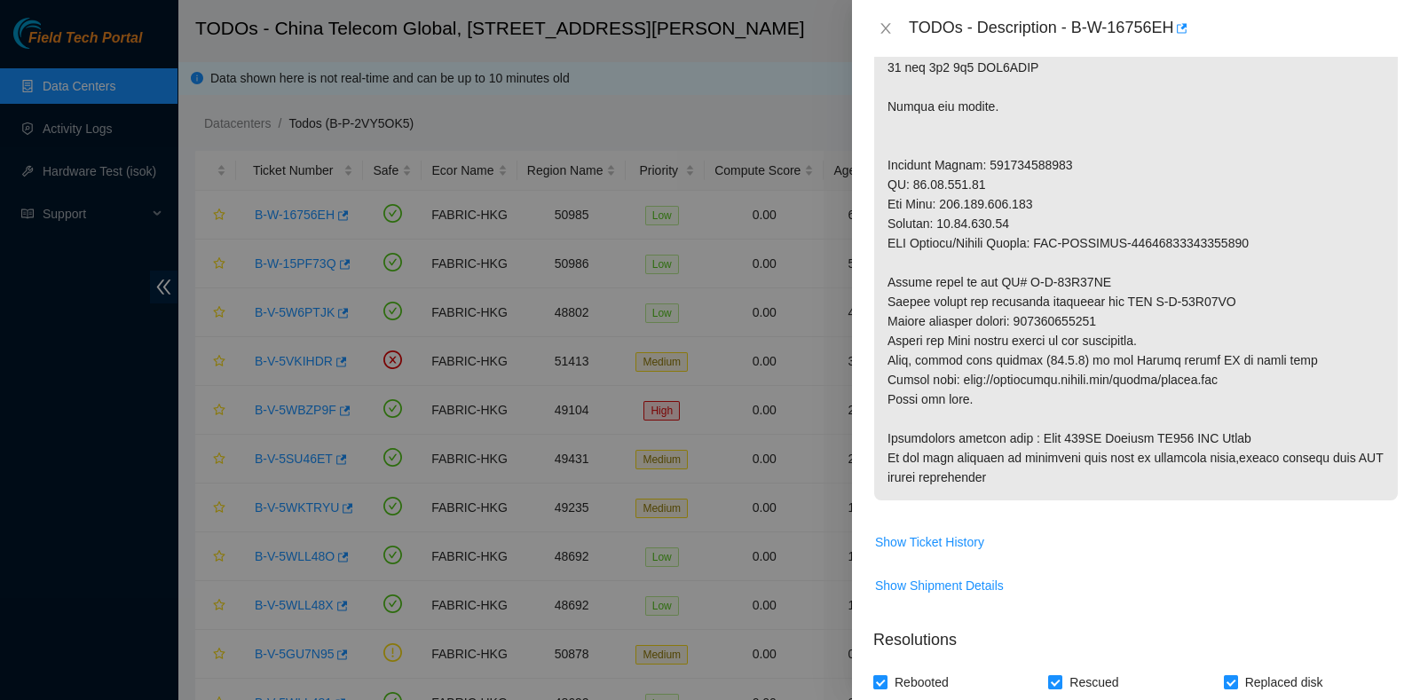
scroll to position [687, 0]
drag, startPoint x: 1036, startPoint y: 321, endPoint x: 1235, endPoint y: 323, distance: 198.8
click at [1235, 323] on p at bounding box center [1135, 86] width 523 height 827
copy p "473665216884"
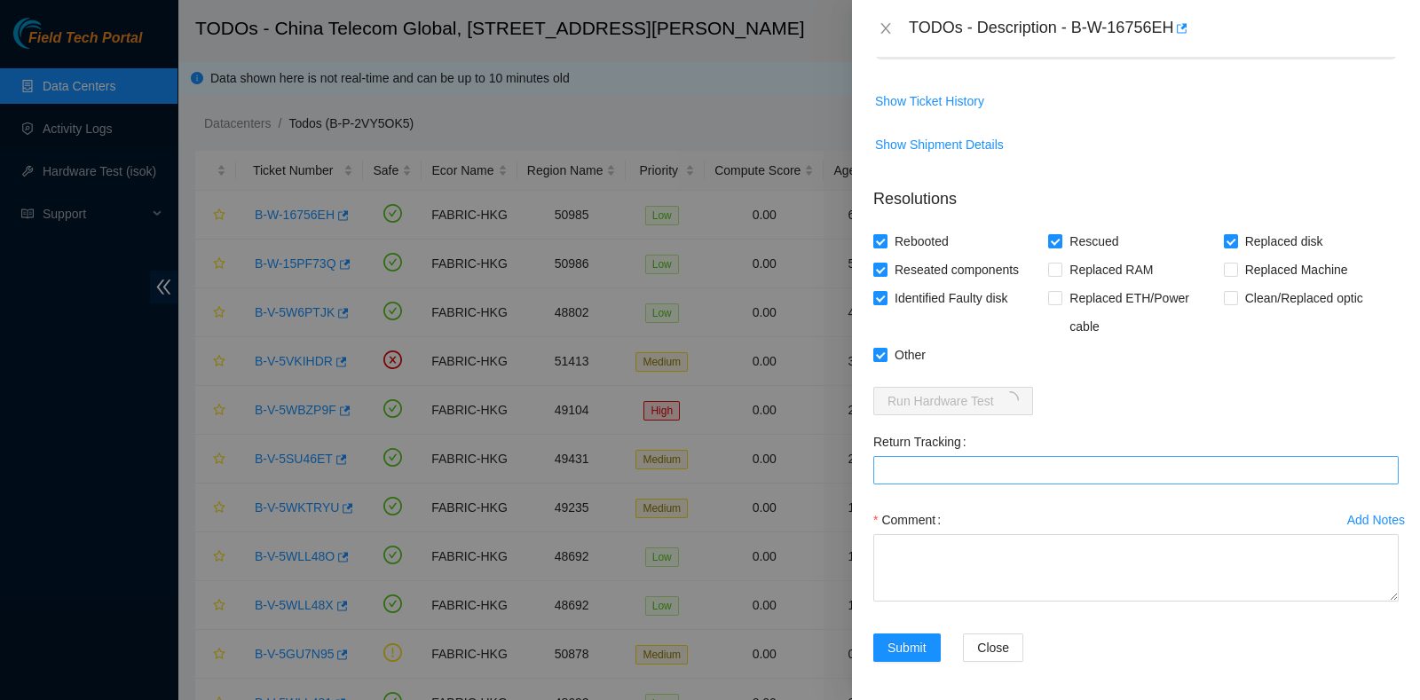
scroll to position [1130, 0]
click at [936, 463] on Tracking "Return Tracking" at bounding box center [1135, 468] width 525 height 28
paste Tracking "473665216884"
type Tracking "473665216884"
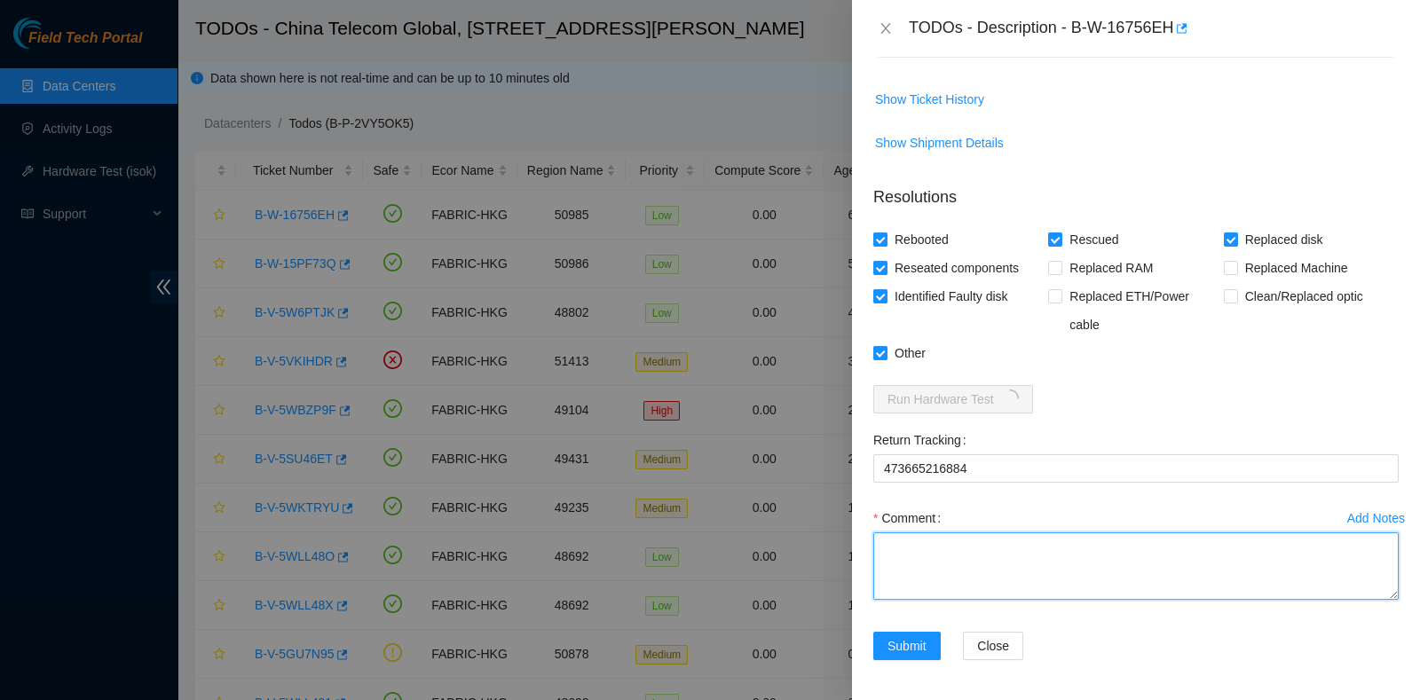
click at [931, 543] on textarea "Comment" at bounding box center [1135, 565] width 525 height 67
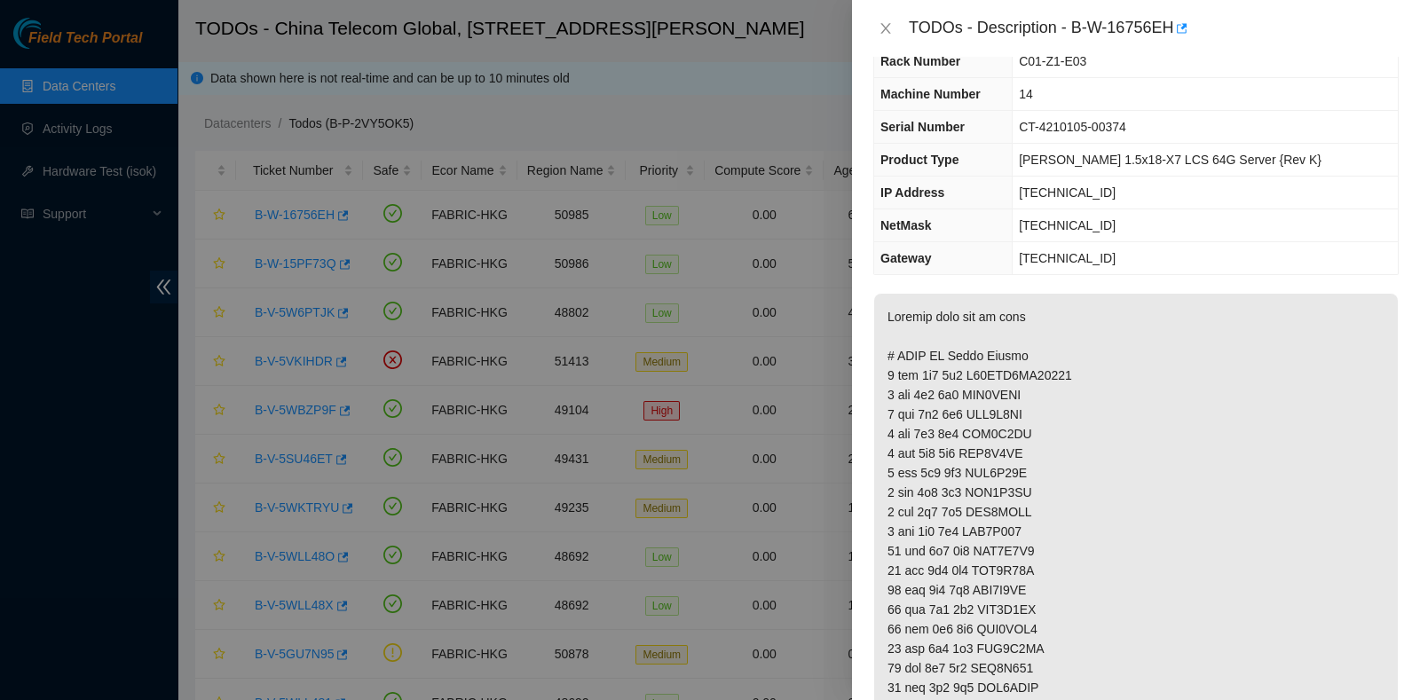
scroll to position [0, 0]
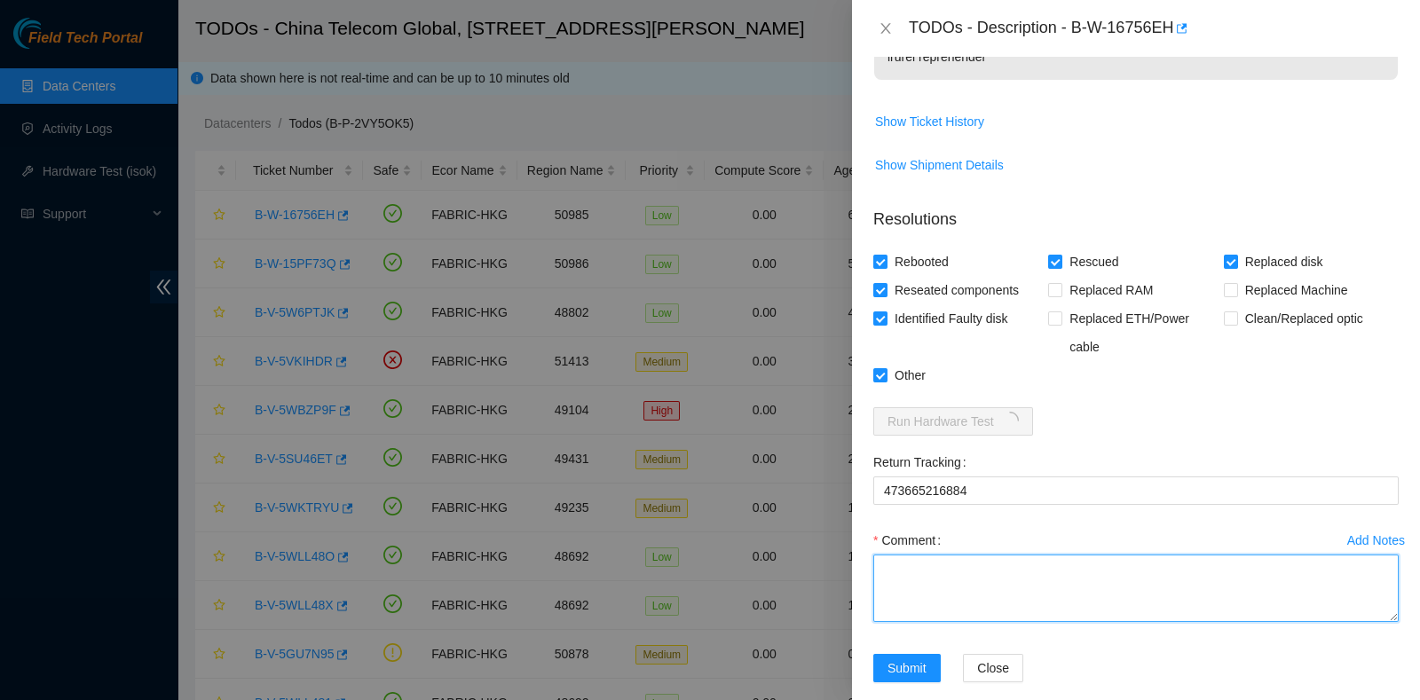
click at [1024, 565] on textarea "Comment" at bounding box center [1135, 588] width 525 height 67
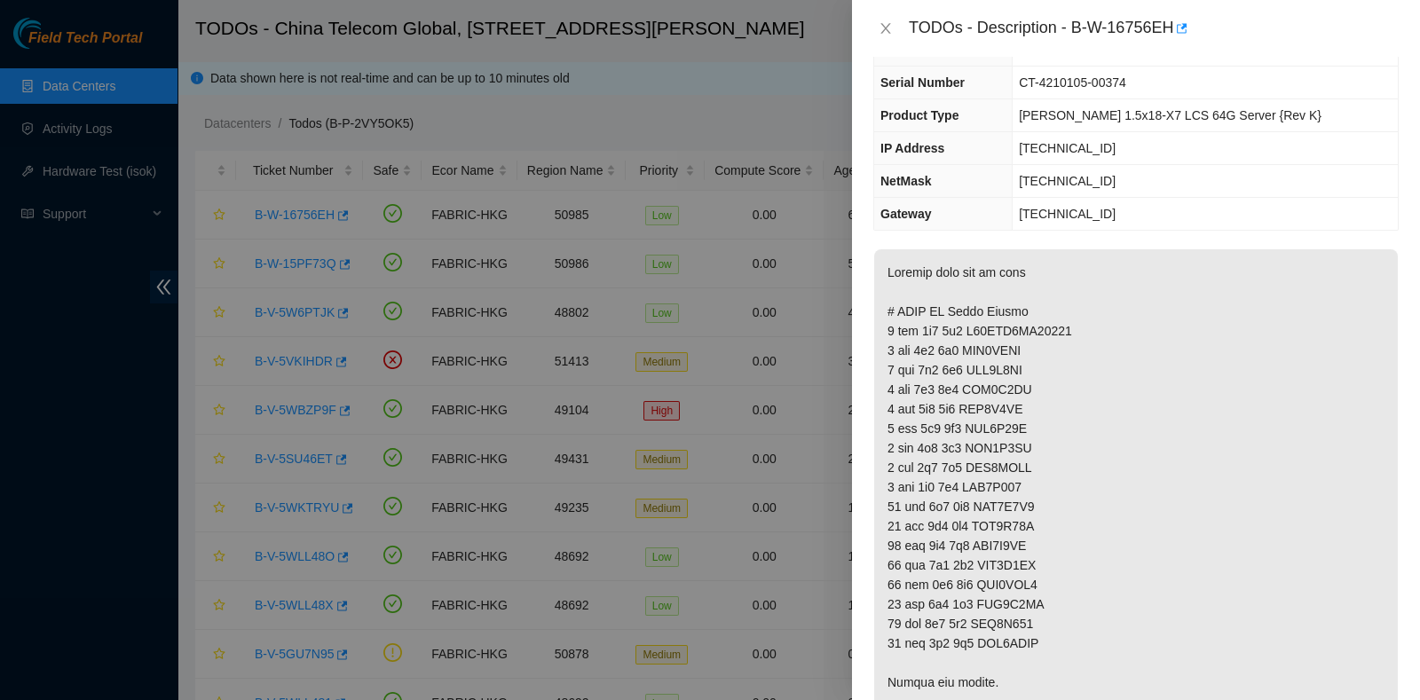
scroll to position [110, 0]
drag, startPoint x: 1087, startPoint y: 326, endPoint x: 965, endPoint y: 328, distance: 121.6
click at [965, 328] on p at bounding box center [1135, 663] width 523 height 827
copy p "S45PNA1MC69766"
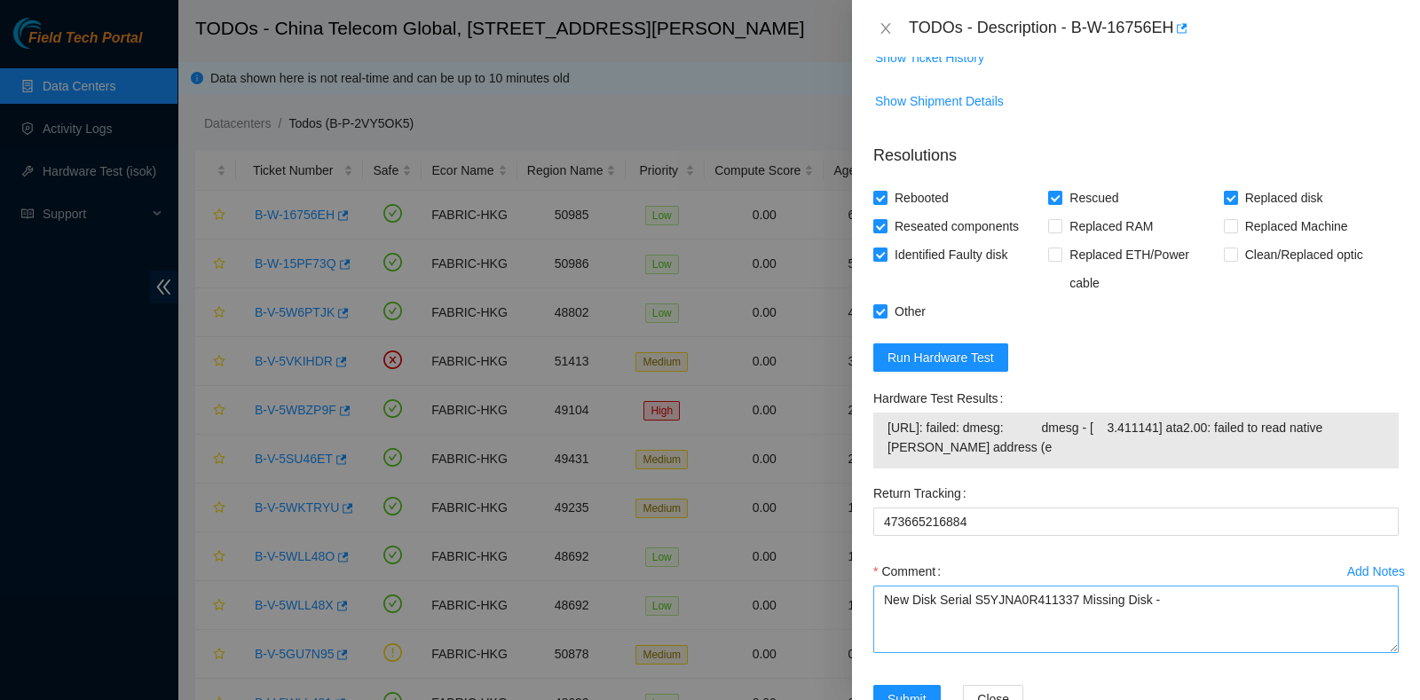
scroll to position [1224, 0]
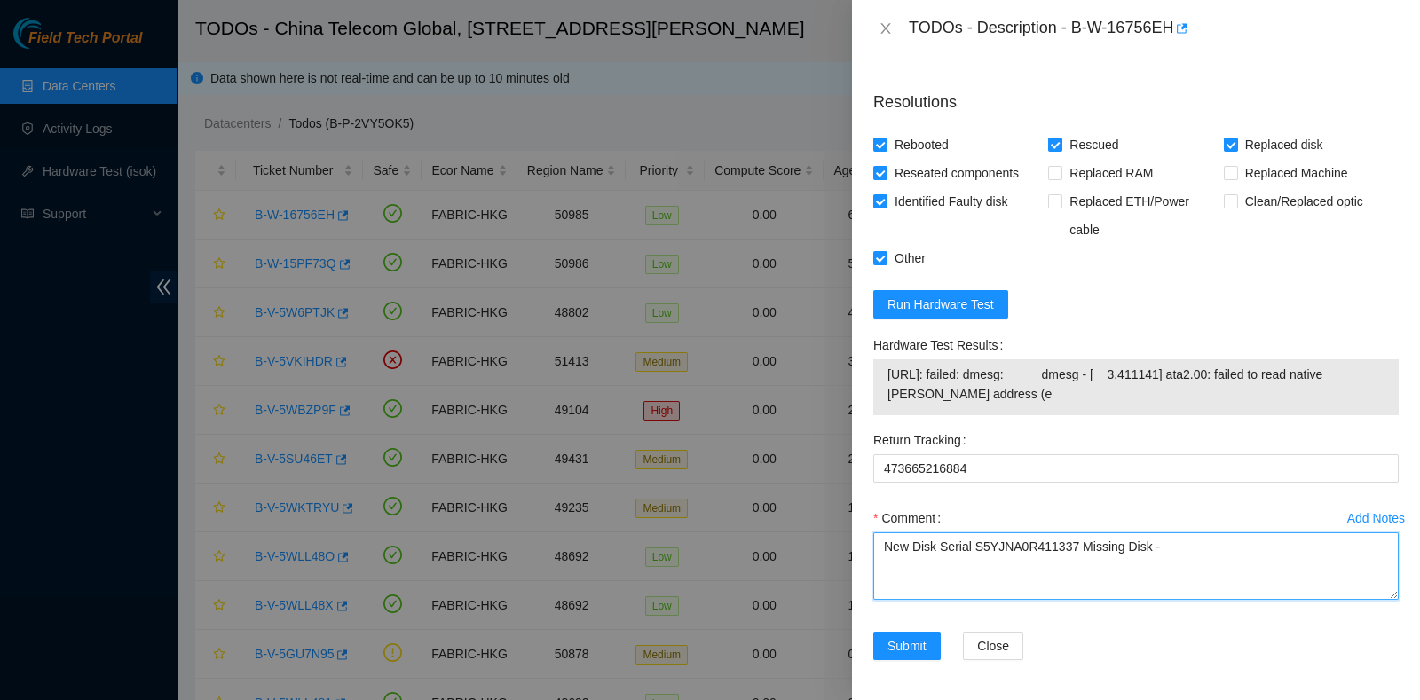
click at [1169, 555] on textarea "New Disk Serial S5YJNA0R411337 Missing Disk -" at bounding box center [1135, 565] width 525 height 67
paste textarea "S45PNA1MC69766"
drag, startPoint x: 1222, startPoint y: 539, endPoint x: 1298, endPoint y: 547, distance: 76.6
click at [1298, 547] on textarea "New Disk Serial S5YJNA0R411337 Missing Disk - S45PNA1MC69766" at bounding box center [1135, 565] width 525 height 67
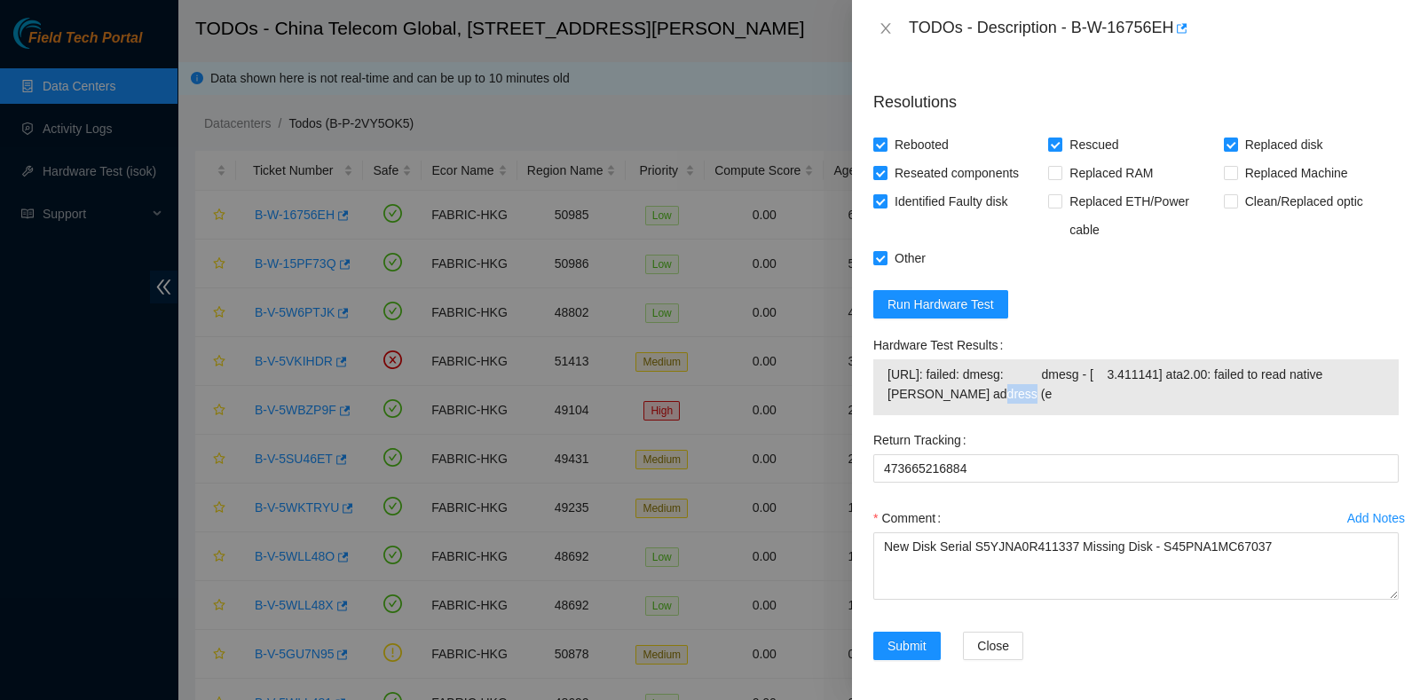
drag, startPoint x: 998, startPoint y: 391, endPoint x: 943, endPoint y: 382, distance: 55.7
click at [943, 382] on span "[URL]: failed: dmesg: dmesg - [ 3.411141] ata2.00: failed to read native [PERSO…" at bounding box center [1135, 384] width 497 height 39
click at [1020, 387] on span "[URL]: failed: dmesg: dmesg - [ 3.411141] ata2.00: failed to read native [PERSO…" at bounding box center [1135, 384] width 497 height 39
drag, startPoint x: 1058, startPoint y: 369, endPoint x: 870, endPoint y: 366, distance: 187.2
click at [870, 366] on div "Hardware Test Results [URL]: failed: dmesg: dmesg - [ 3.411141] ata2.00: failed…" at bounding box center [1135, 378] width 539 height 95
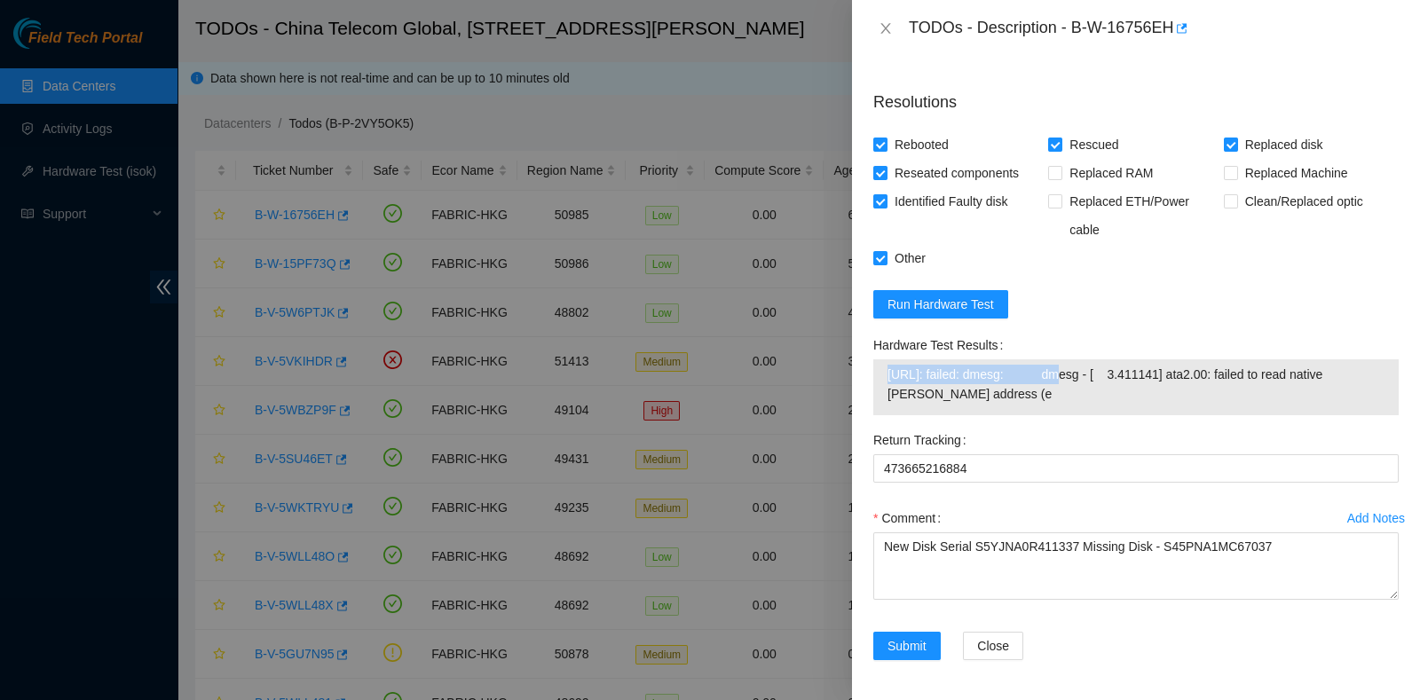
copy tbody "[URL]: failed: dmesg:"
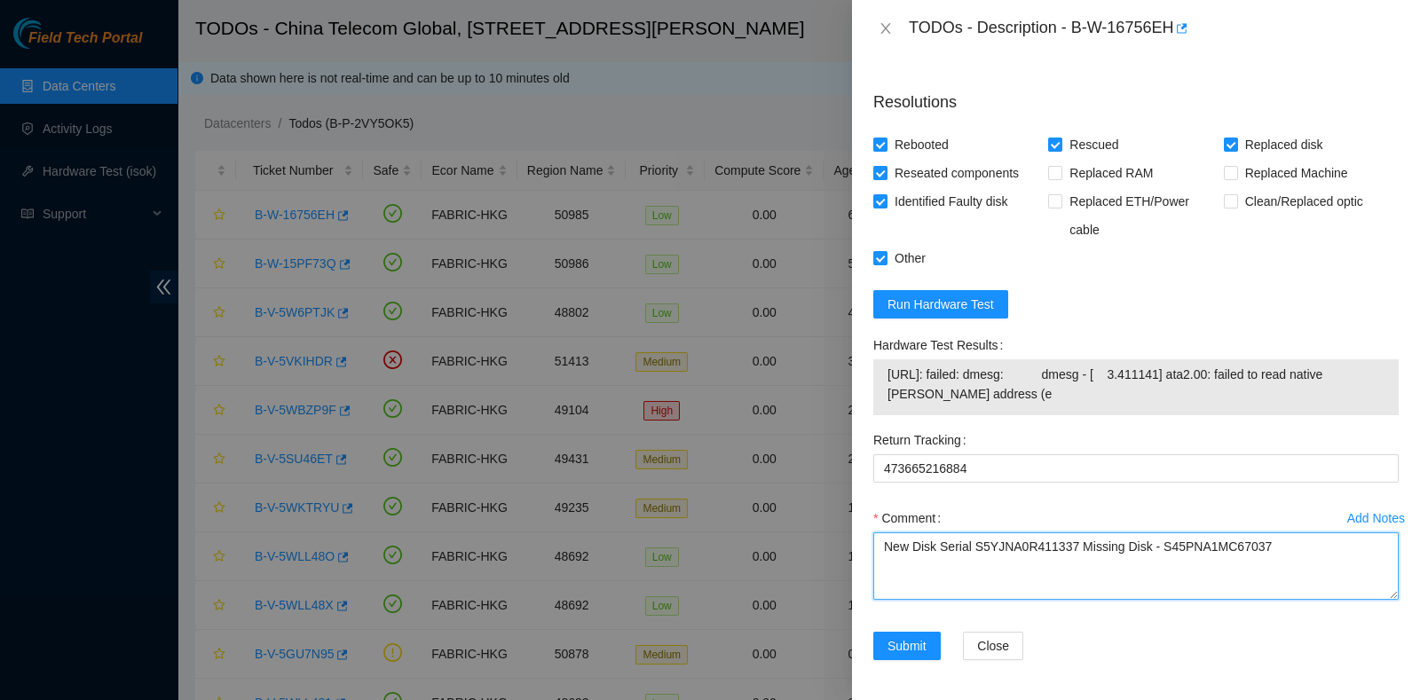
click at [1274, 535] on textarea "New Disk Serial S5YJNA0R411337 Missing Disk - S45PNA1MC67037" at bounding box center [1135, 565] width 525 height 67
type textarea "New Disk Serial S5YJNA0R411337 Missing Disk - S45PNA1MC67037 after rescue getti…"
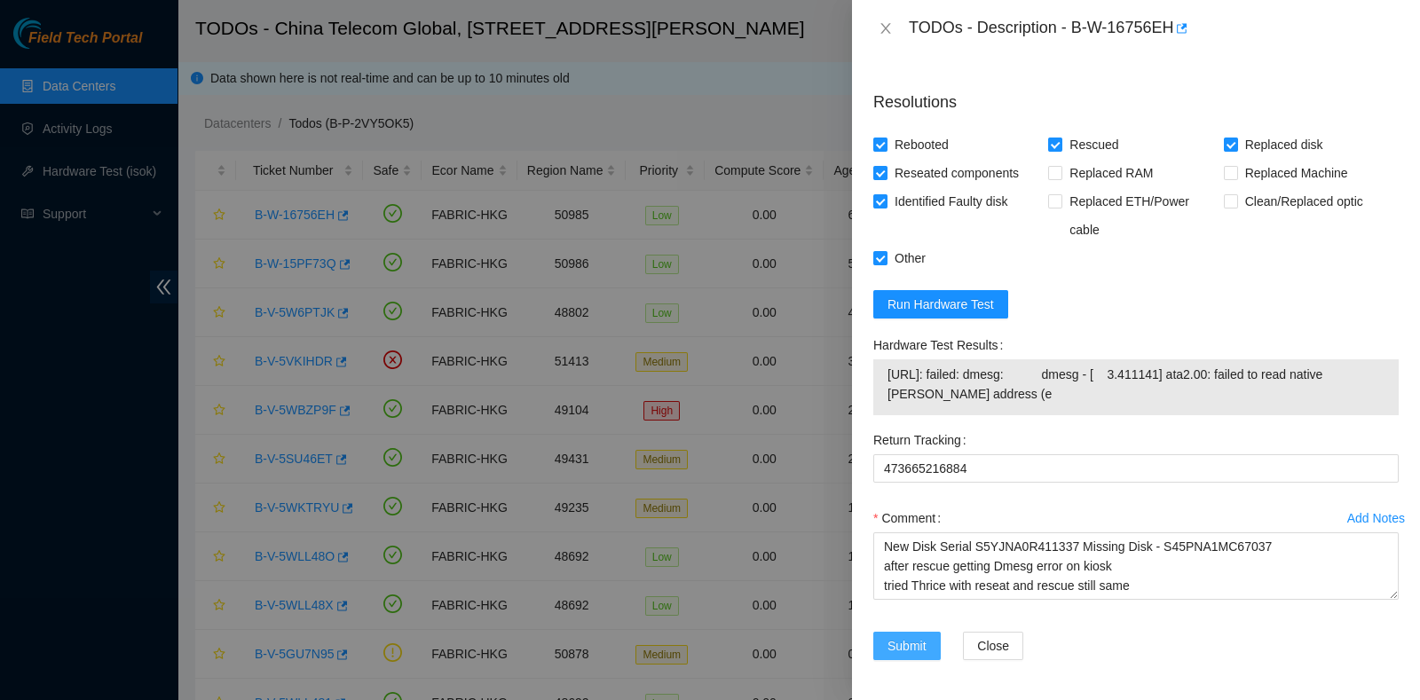
click at [925, 636] on span "Submit" at bounding box center [906, 646] width 39 height 20
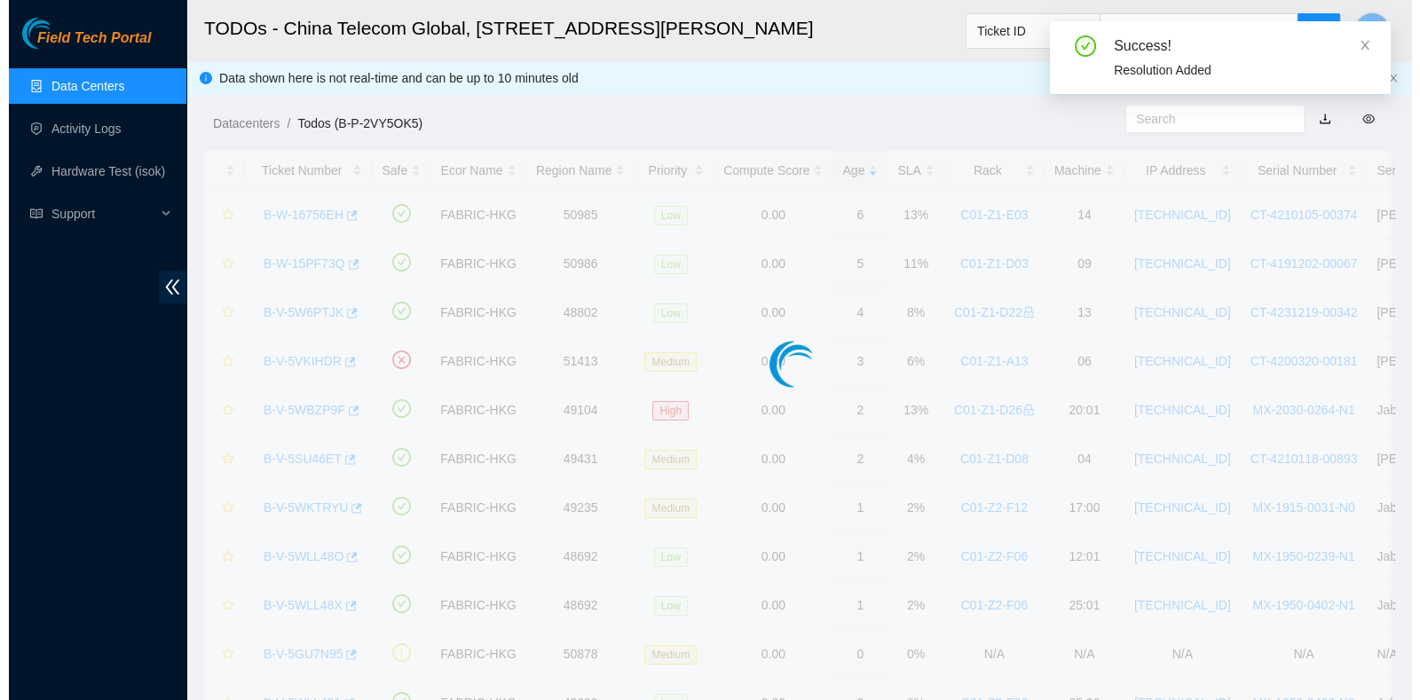
scroll to position [155, 0]
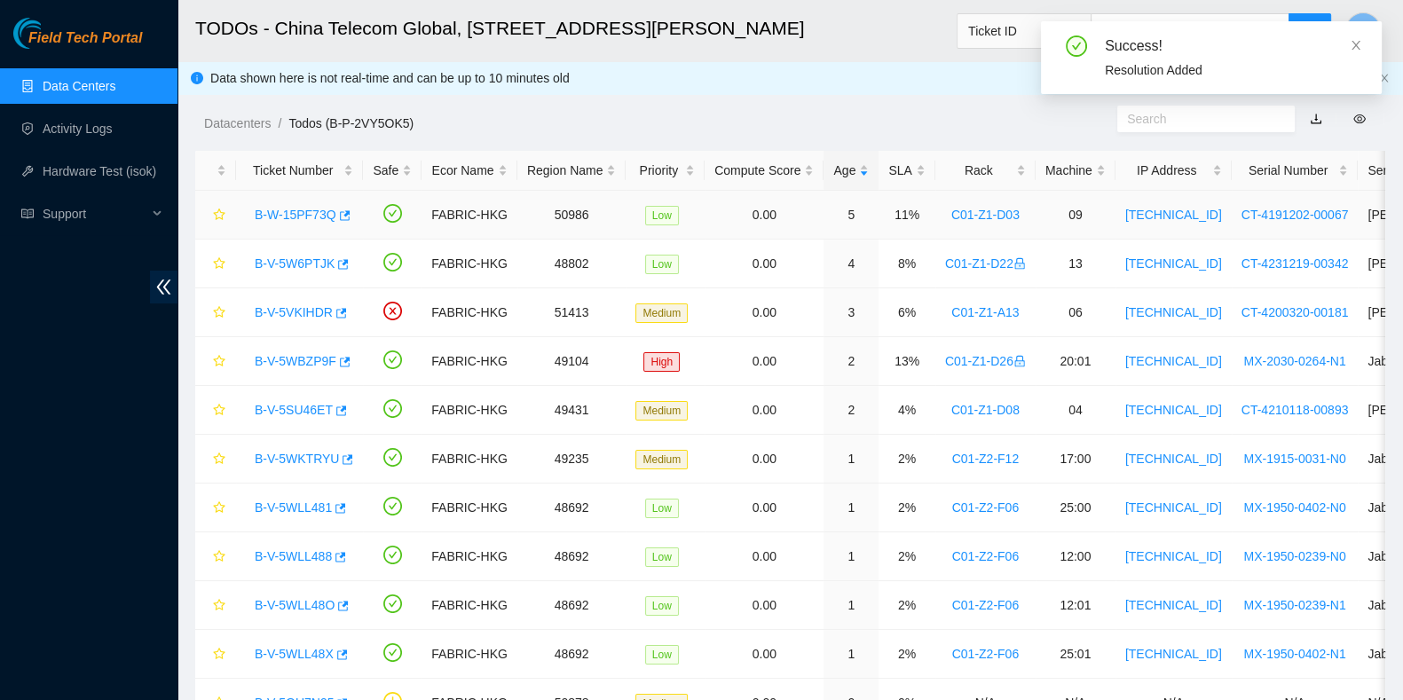
click at [303, 210] on link "B-W-15PF73Q" at bounding box center [296, 215] width 82 height 14
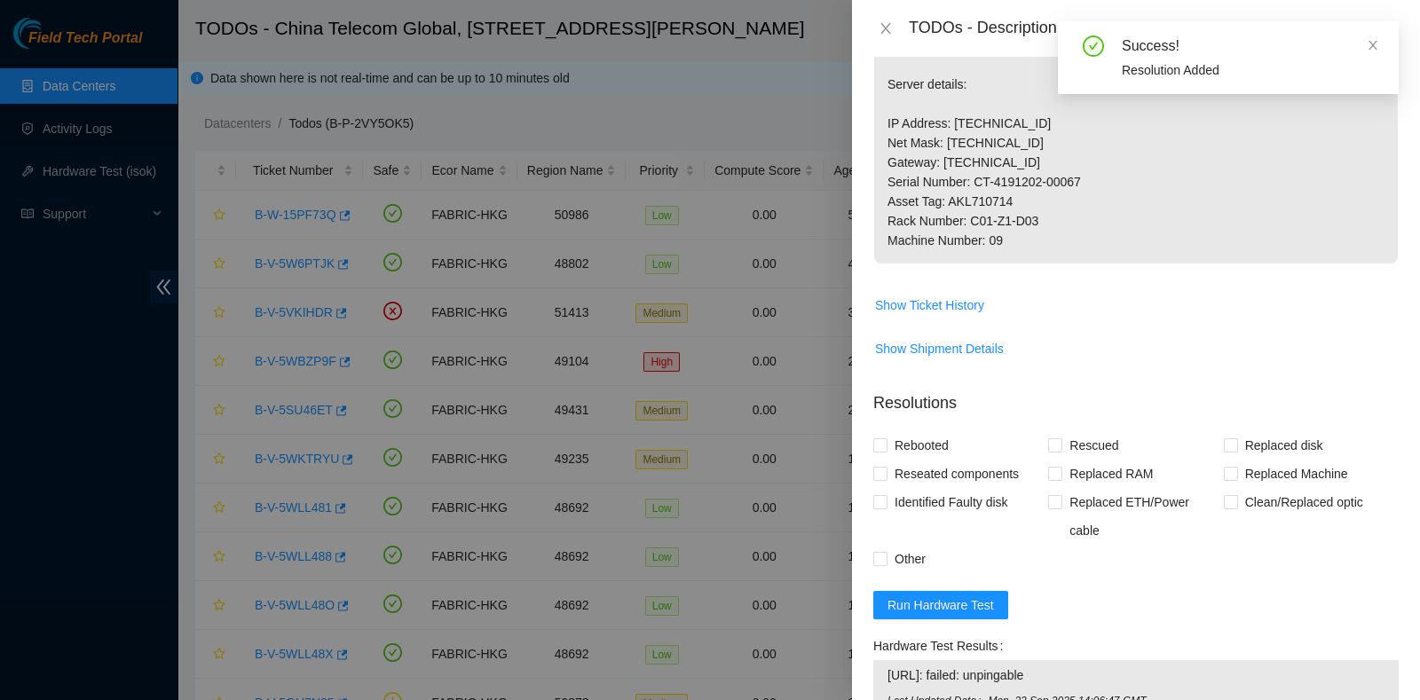
scroll to position [758, 0]
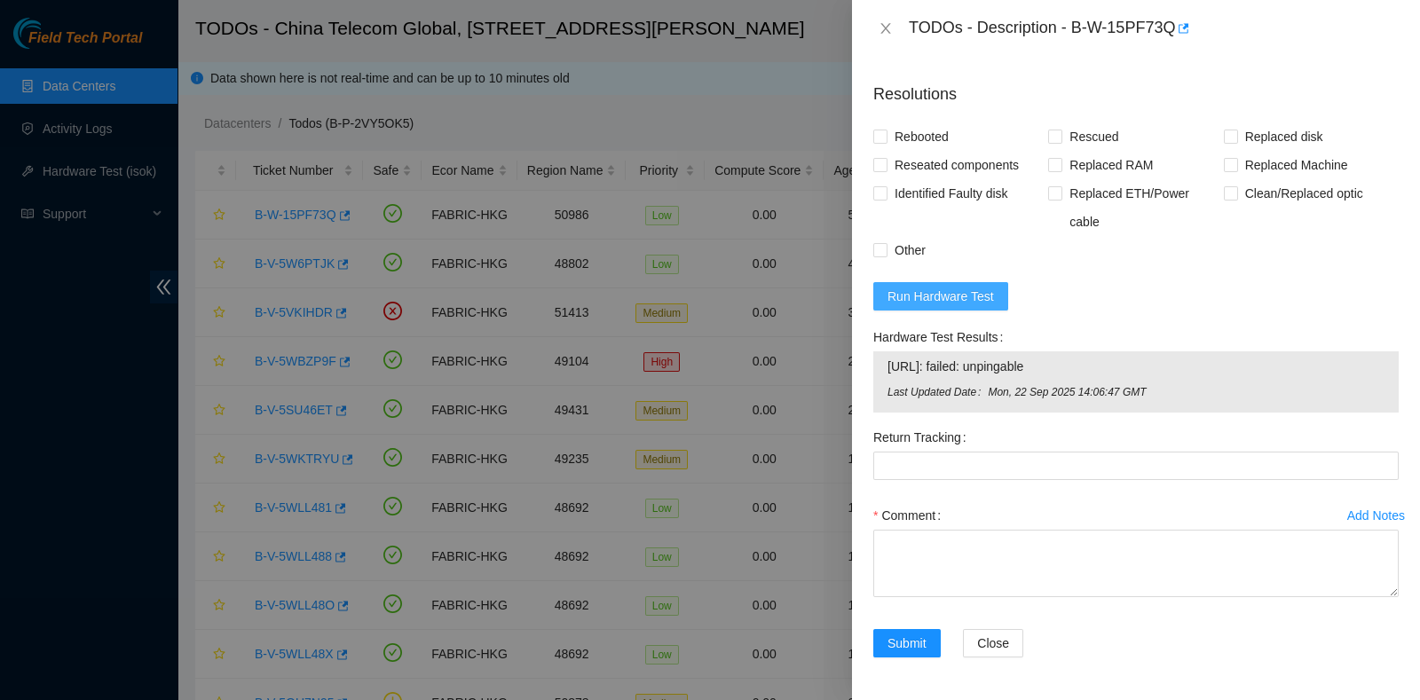
click at [972, 306] on span "Run Hardware Test" at bounding box center [940, 297] width 106 height 20
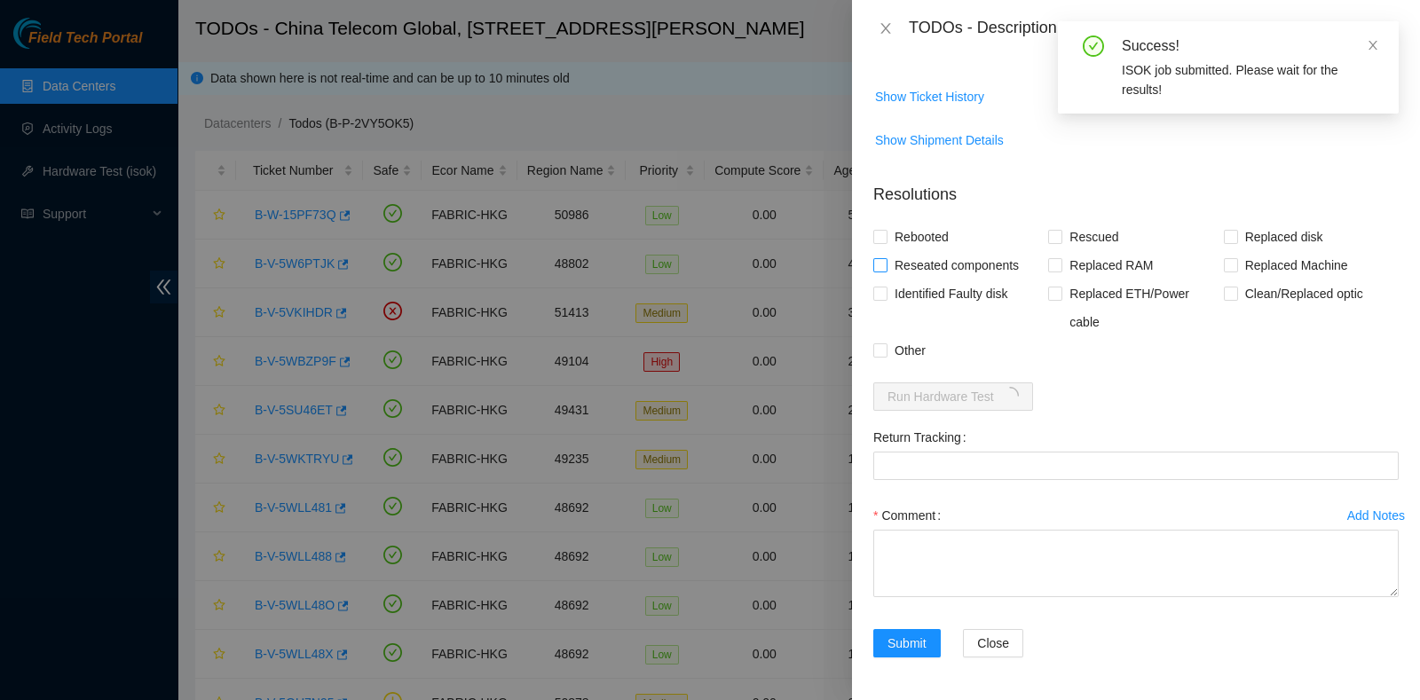
click at [901, 272] on span "Reseated components" at bounding box center [956, 265] width 138 height 28
click at [886, 271] on input "Reseated components" at bounding box center [879, 264] width 12 height 12
checkbox input "true"
click at [901, 232] on span "Rebooted" at bounding box center [921, 237] width 68 height 28
click at [886, 232] on input "Rebooted" at bounding box center [879, 236] width 12 height 12
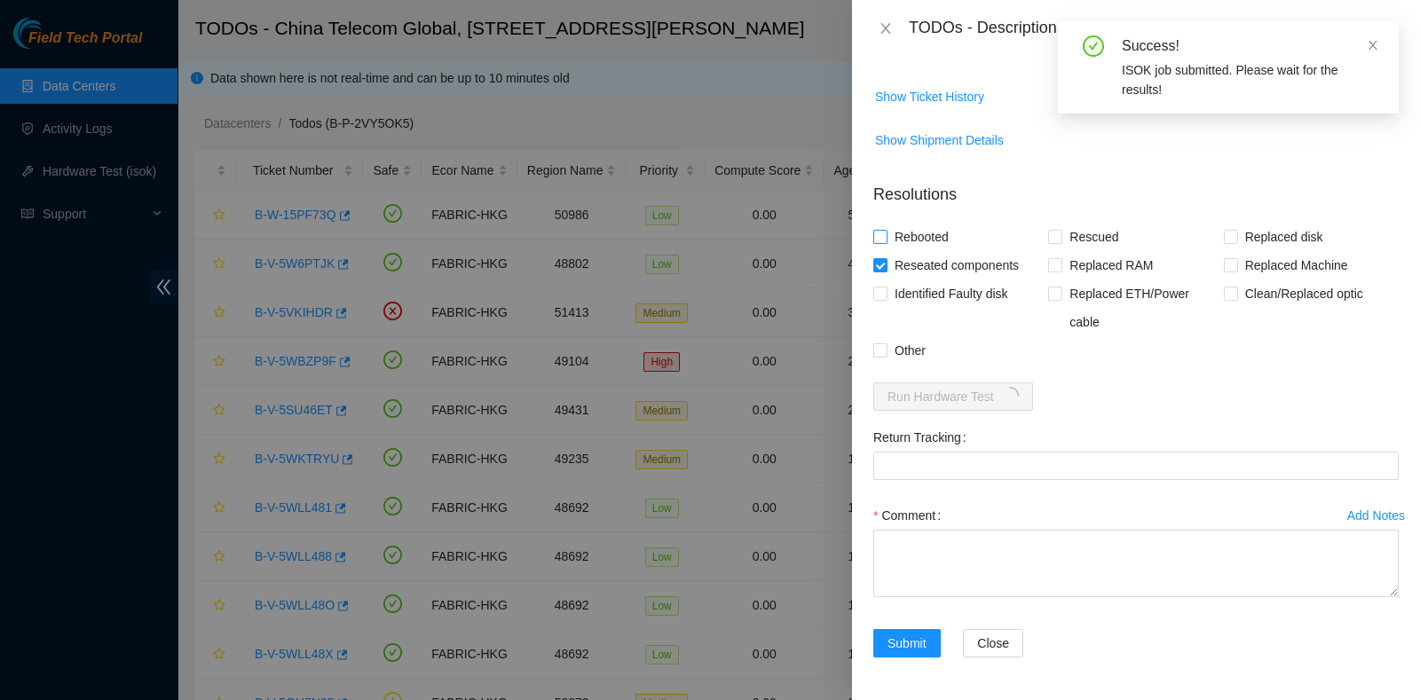
checkbox input "true"
click at [1073, 232] on span "Rescued" at bounding box center [1093, 237] width 63 height 28
click at [1060, 232] on input "Rescued" at bounding box center [1054, 236] width 12 height 12
checkbox input "true"
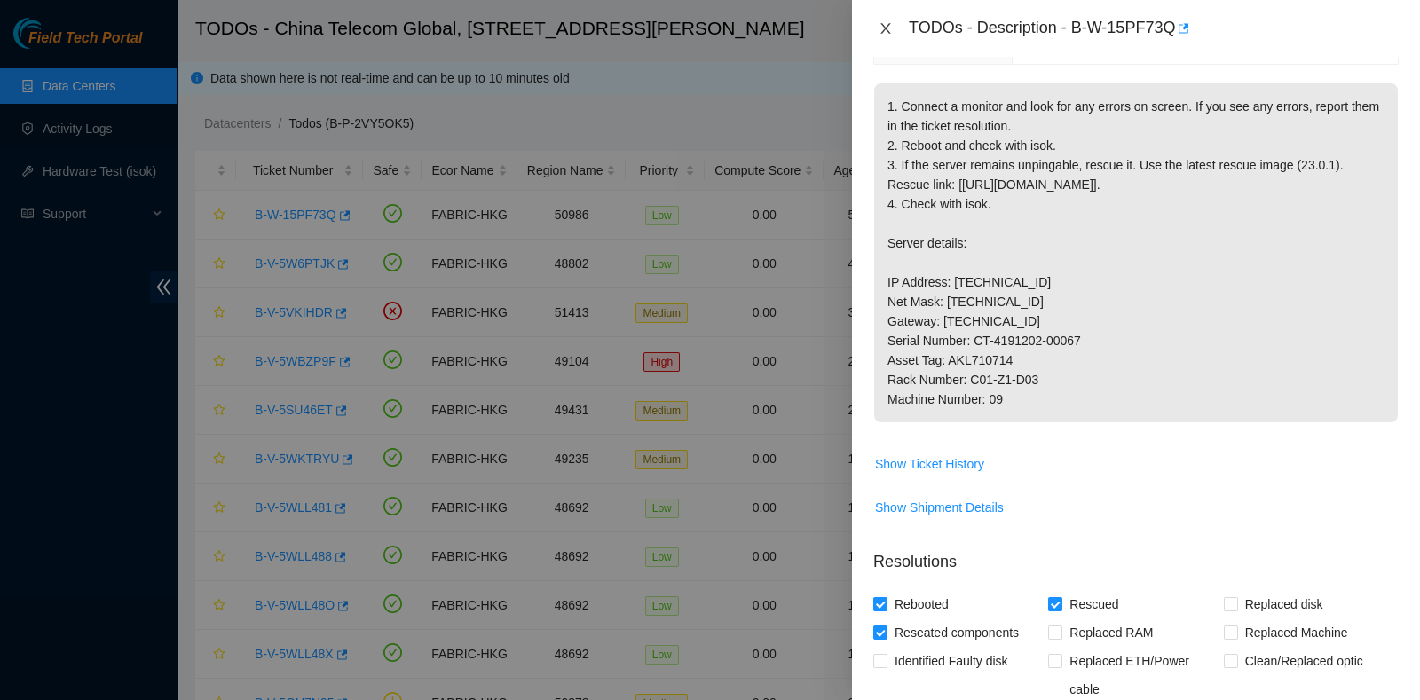
click at [892, 28] on icon "close" at bounding box center [885, 28] width 14 height 14
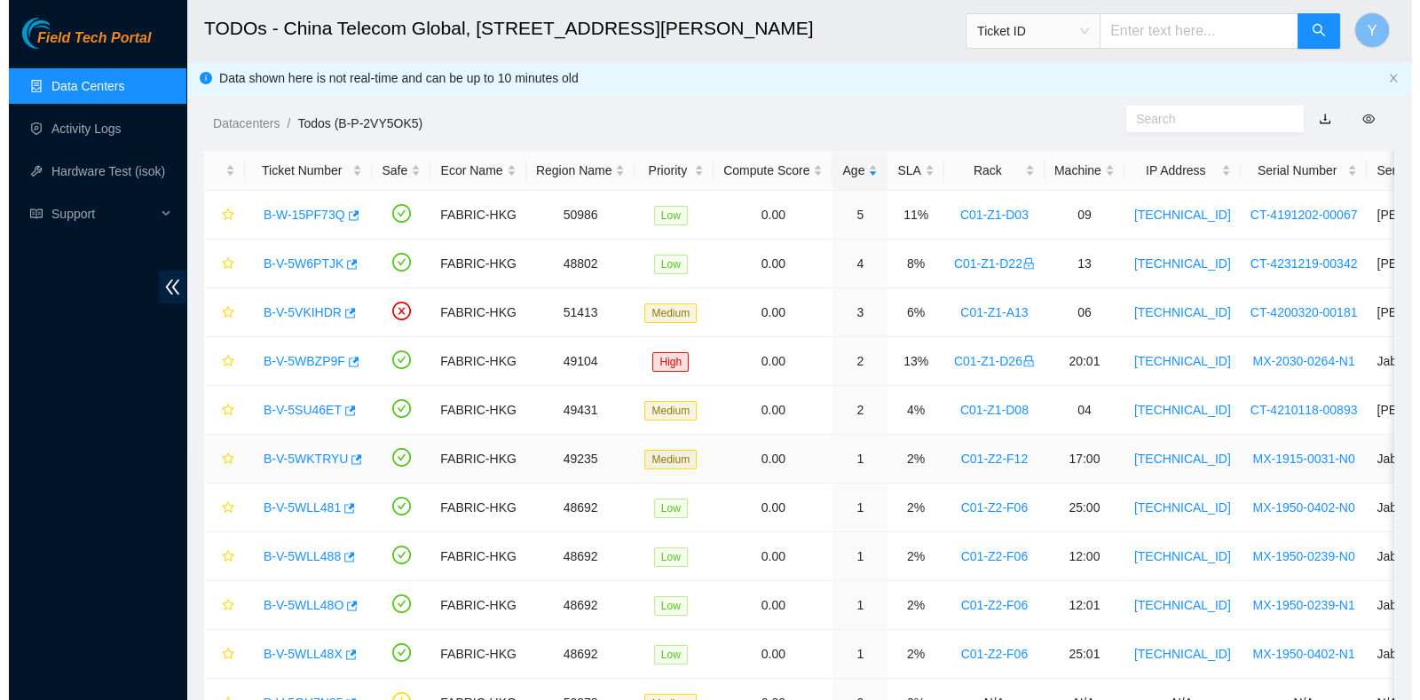
scroll to position [0, 0]
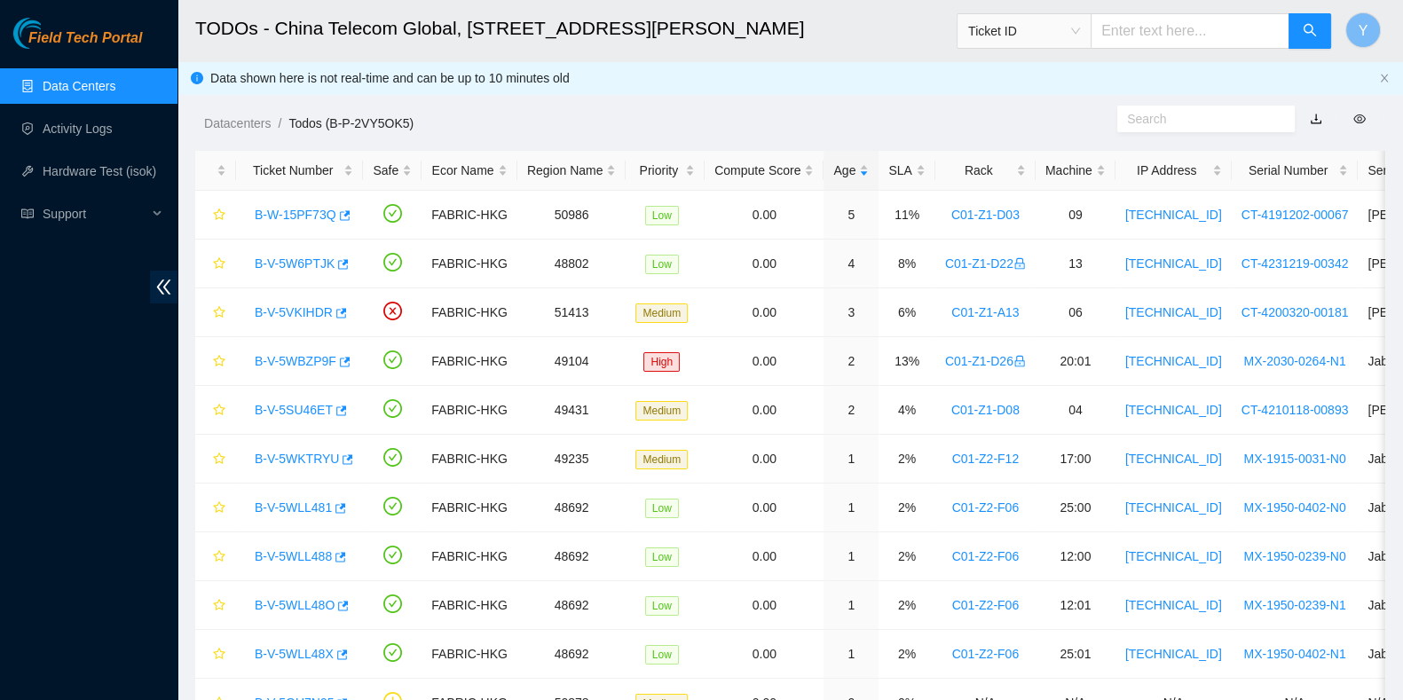
click at [115, 81] on link "Data Centers" at bounding box center [79, 86] width 73 height 14
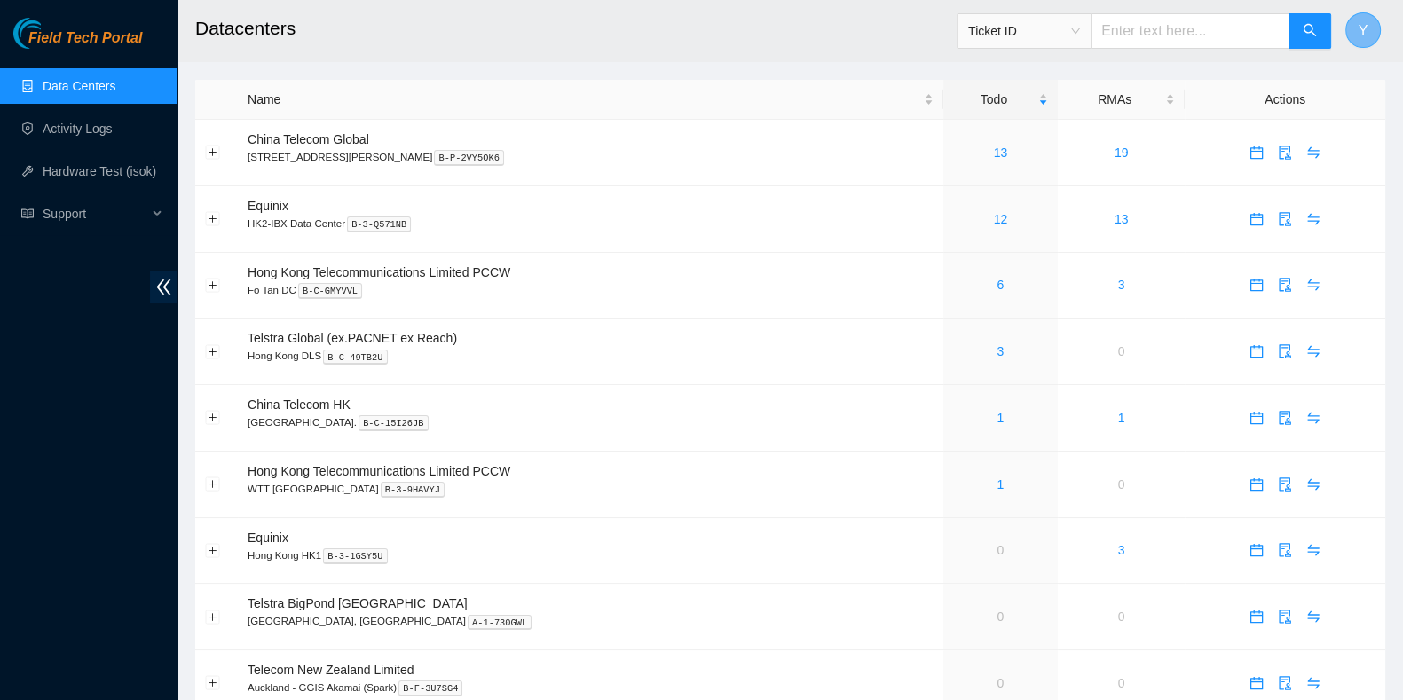
click at [1368, 24] on button "Y" at bounding box center [1362, 29] width 35 height 35
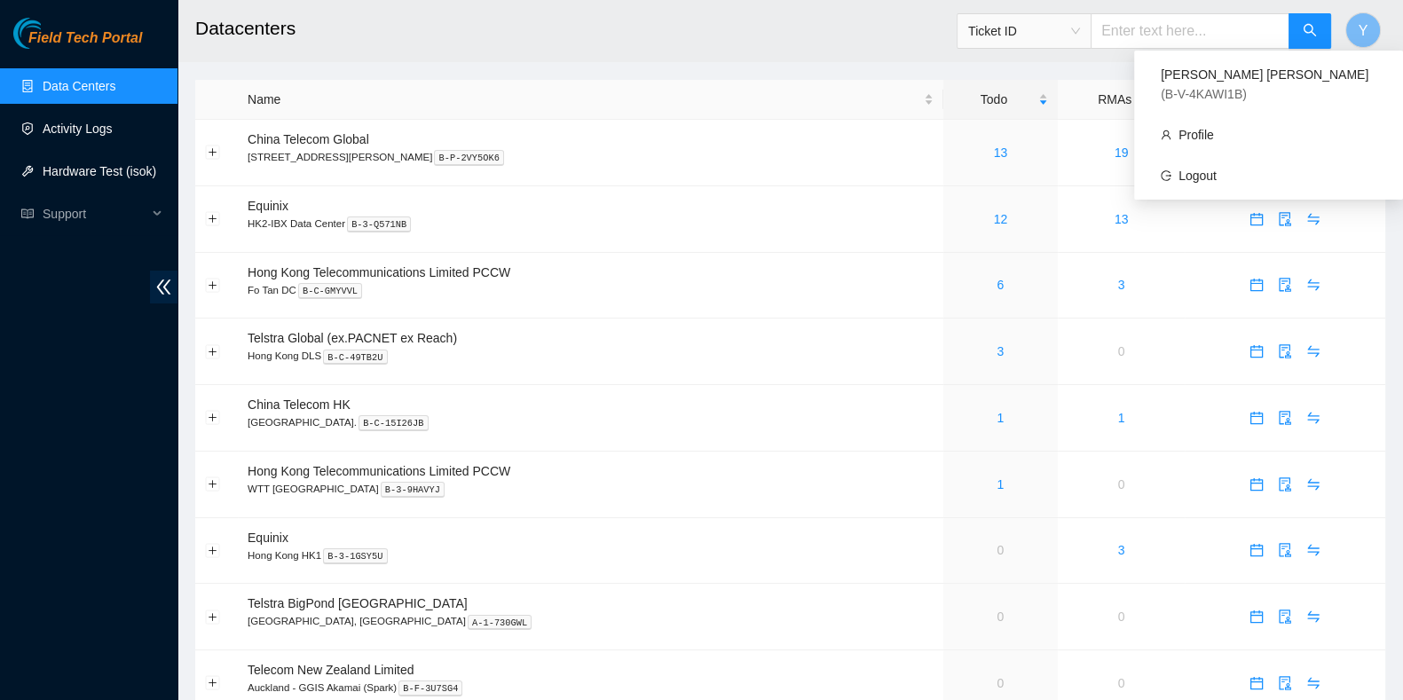
click at [62, 136] on link "Activity Logs" at bounding box center [78, 129] width 70 height 14
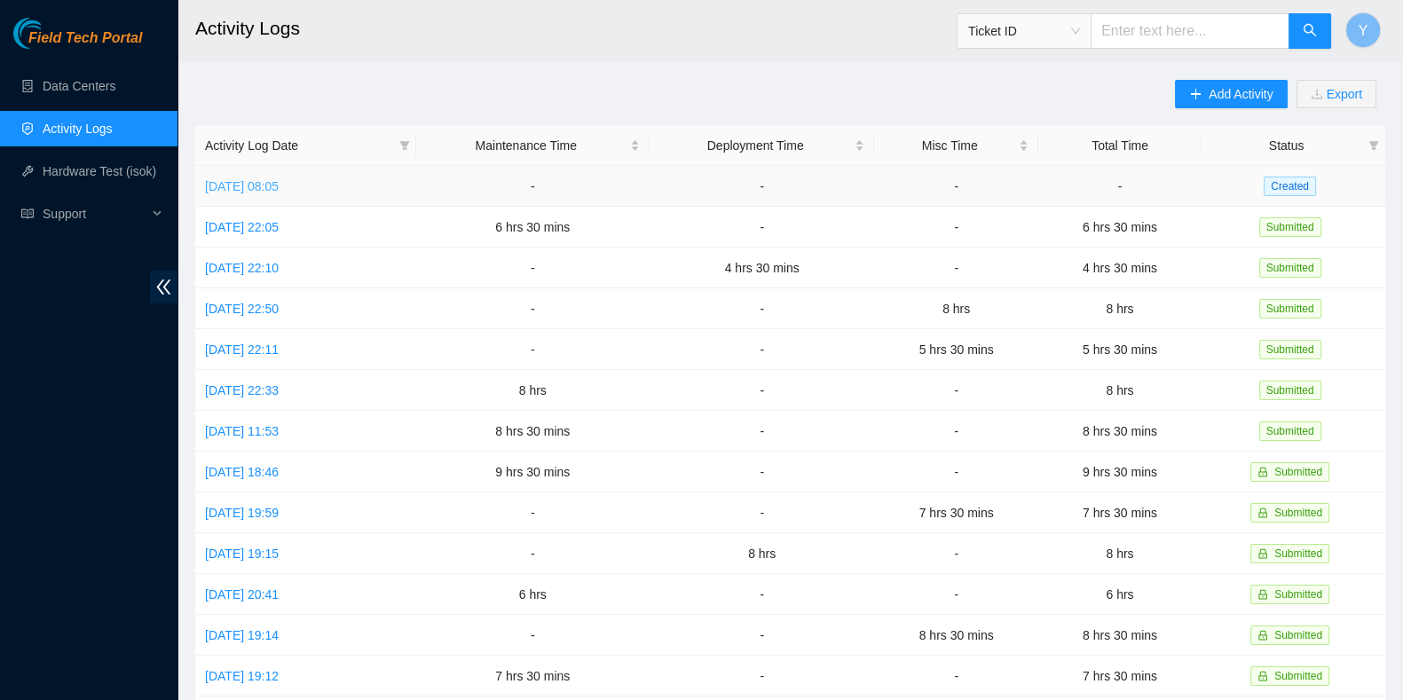
click at [248, 184] on link "[DATE] 08:05" at bounding box center [242, 186] width 74 height 14
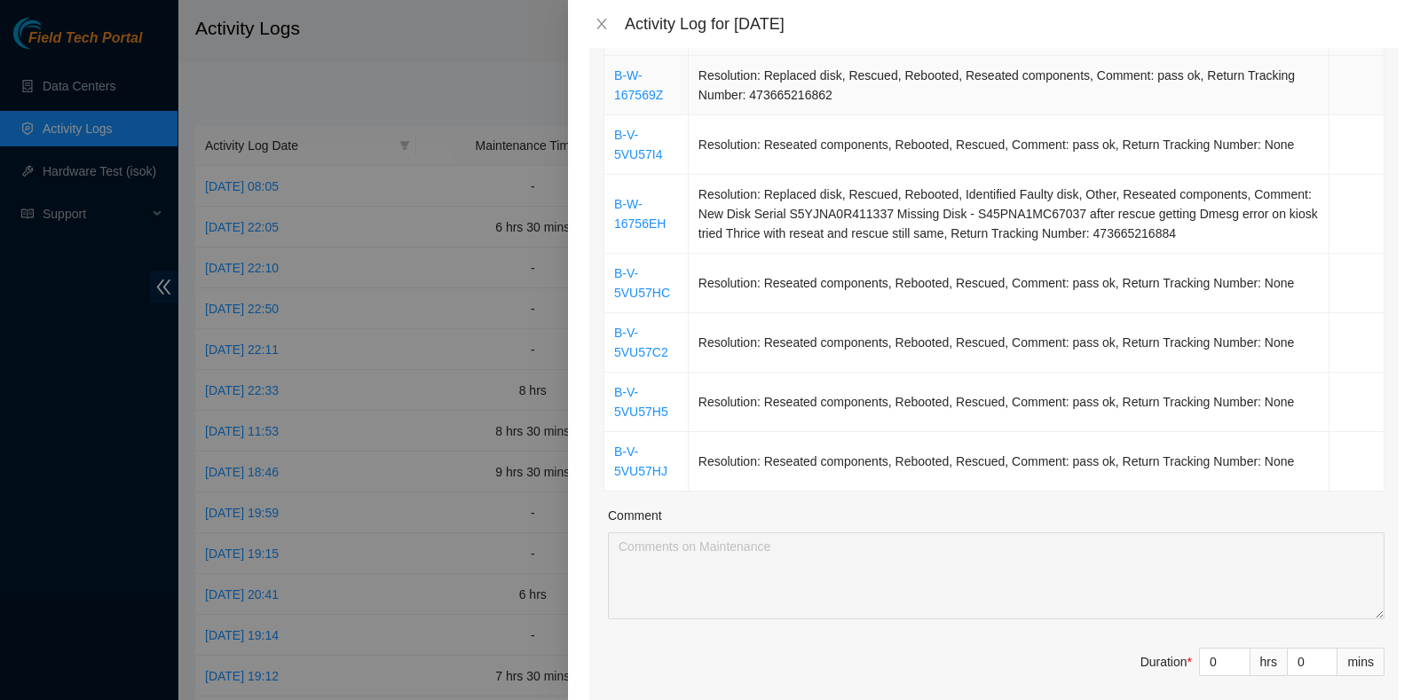
scroll to position [332, 0]
